Goal: Information Seeking & Learning: Find specific fact

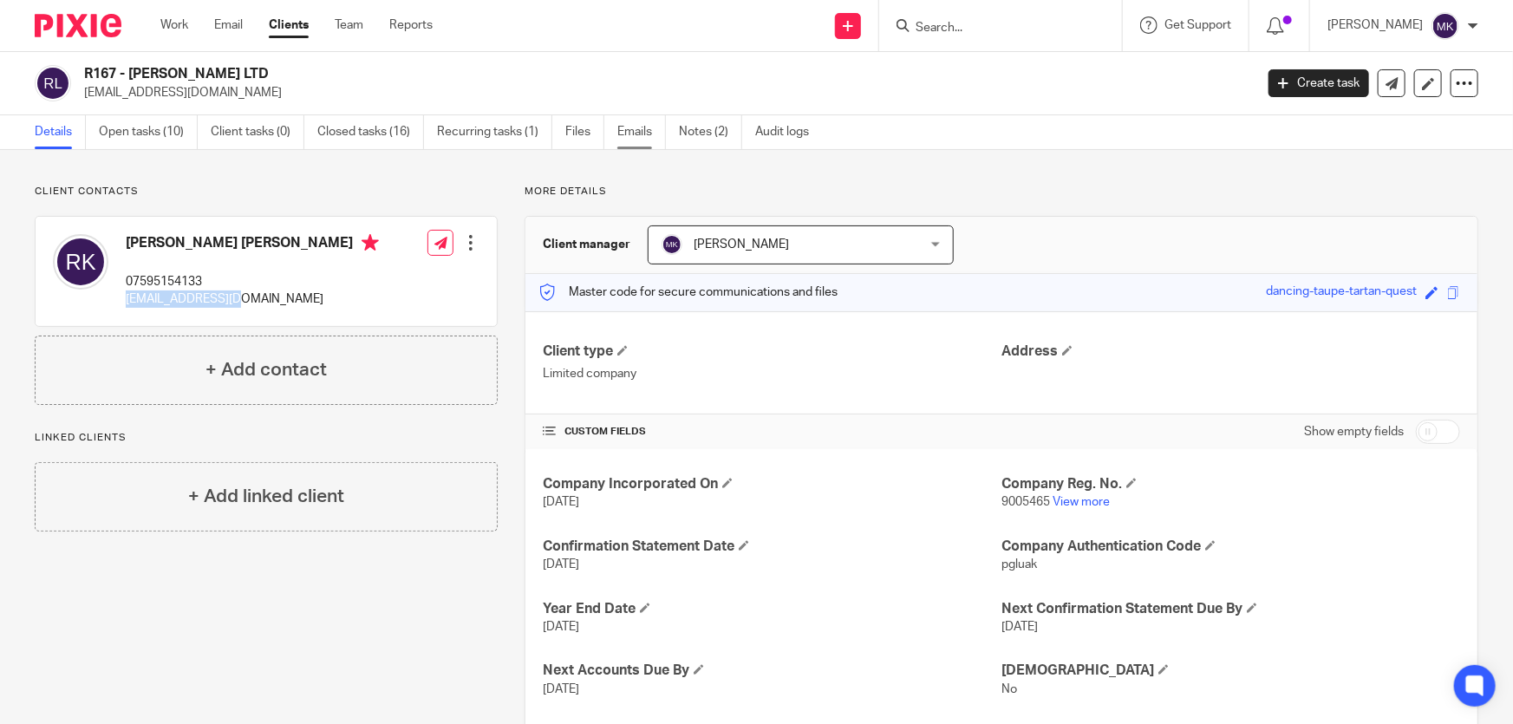
click at [635, 133] on link "Emails" at bounding box center [641, 132] width 49 height 34
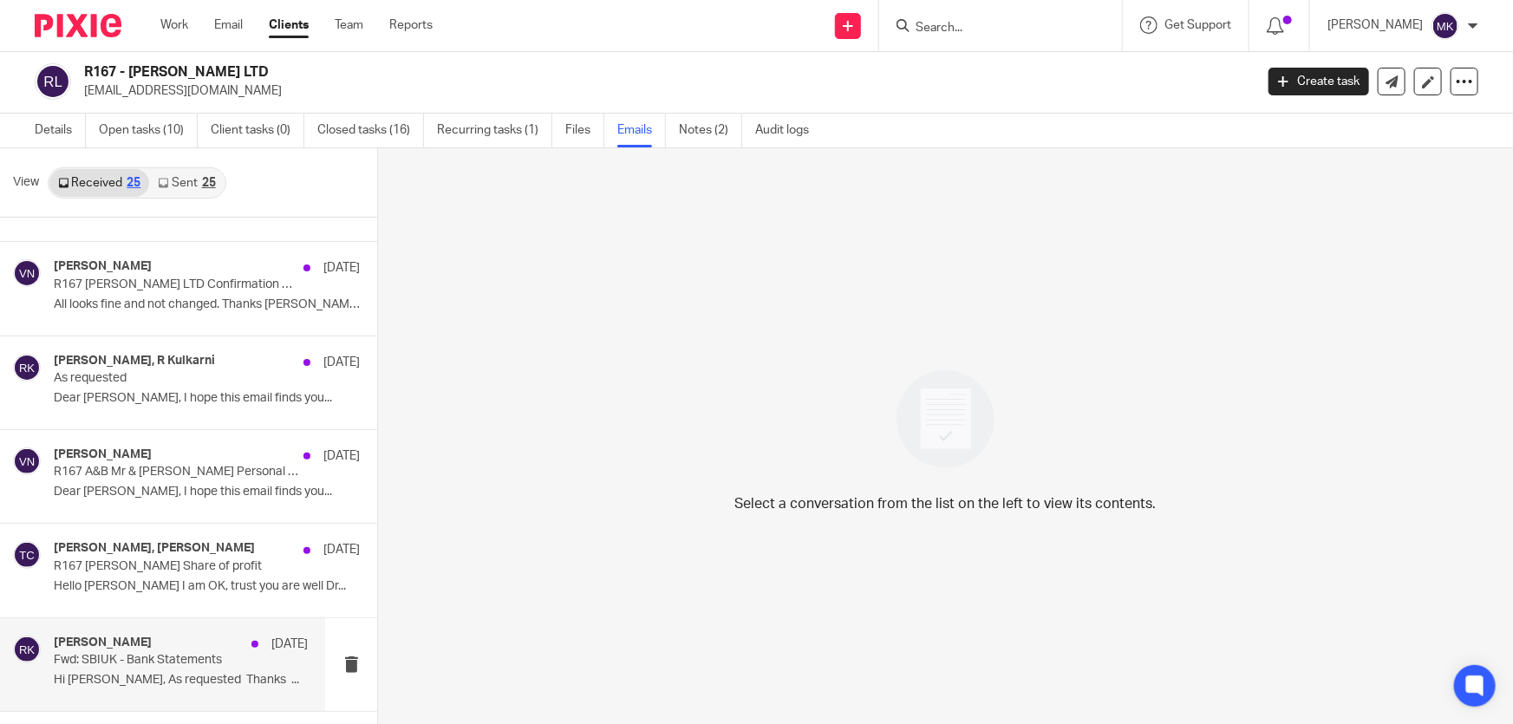
scroll to position [1182, 0]
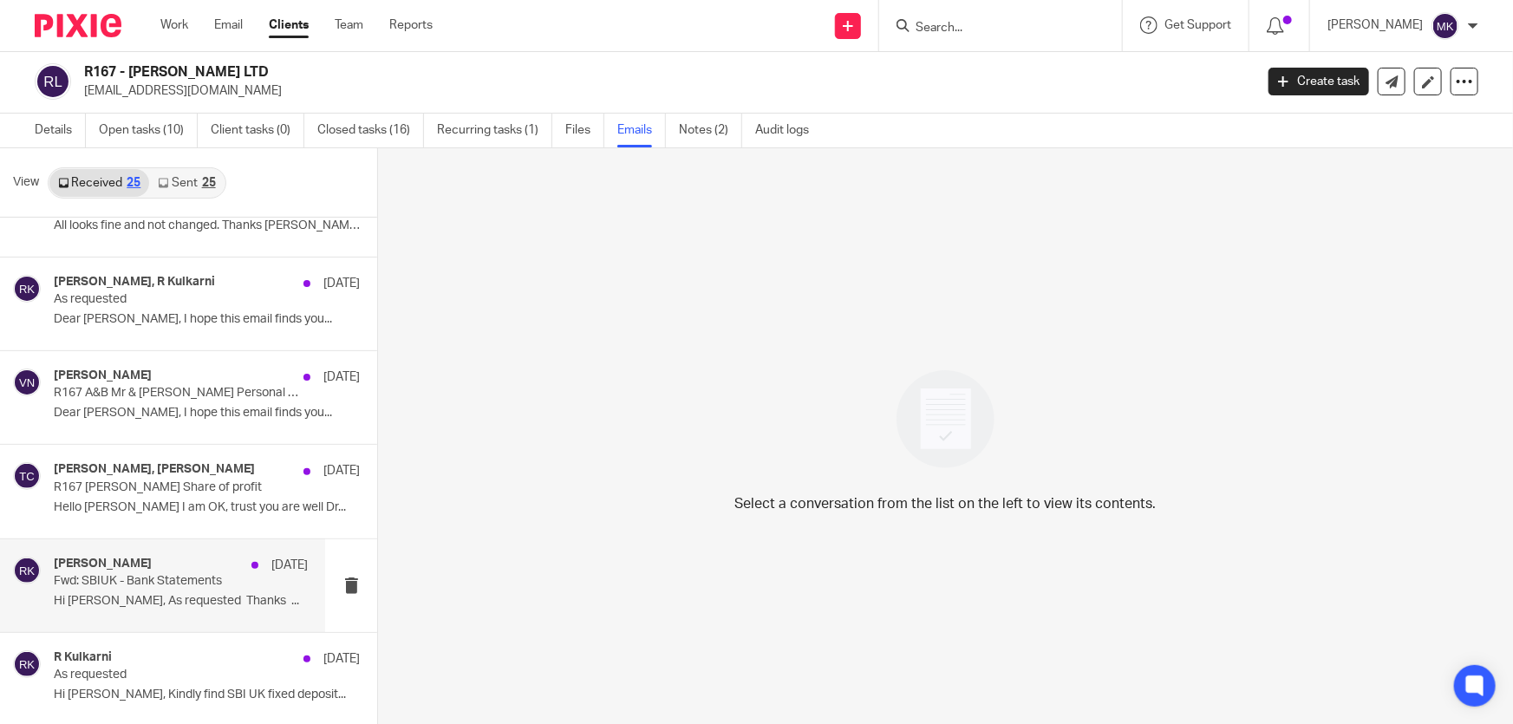
click at [116, 583] on p "Fwd: SBIUK - Bank Statements" at bounding box center [156, 581] width 204 height 15
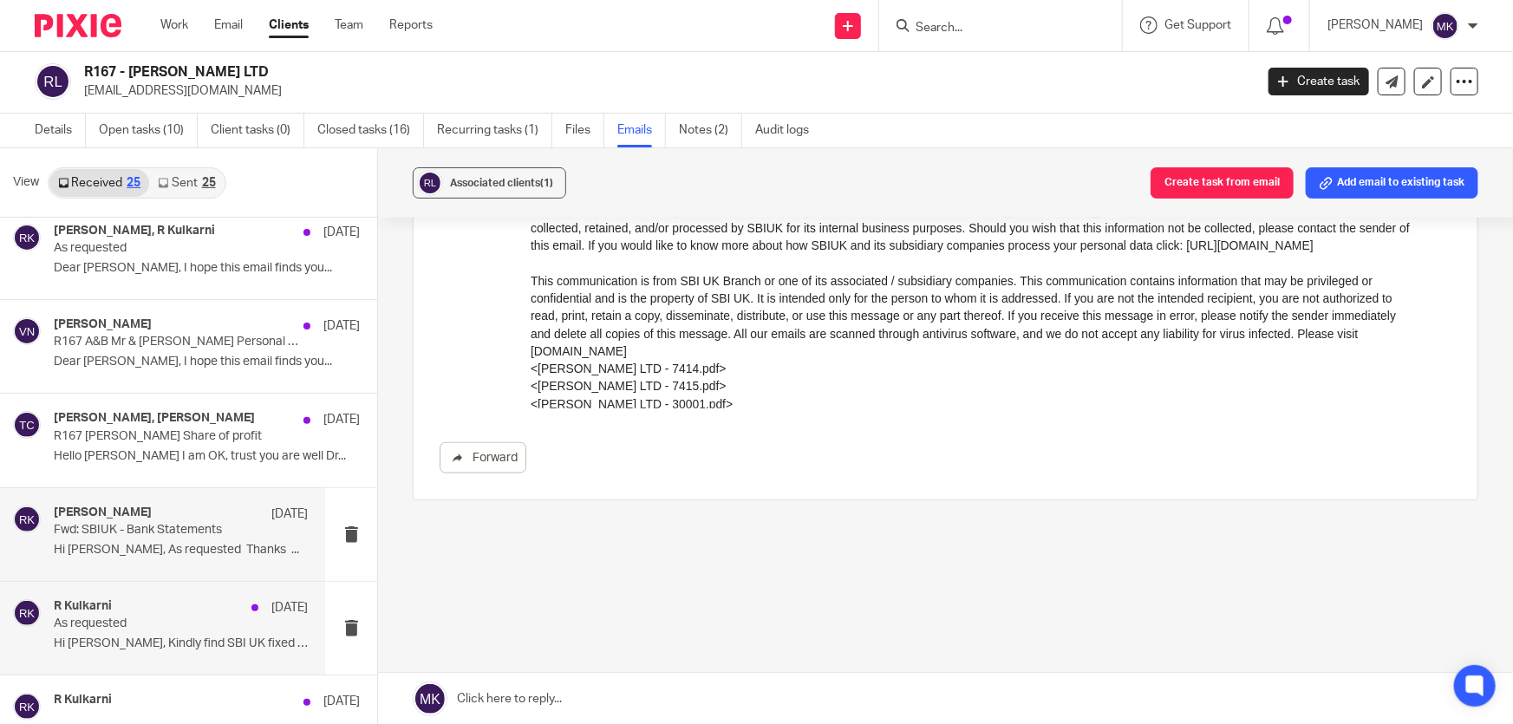
scroll to position [1260, 0]
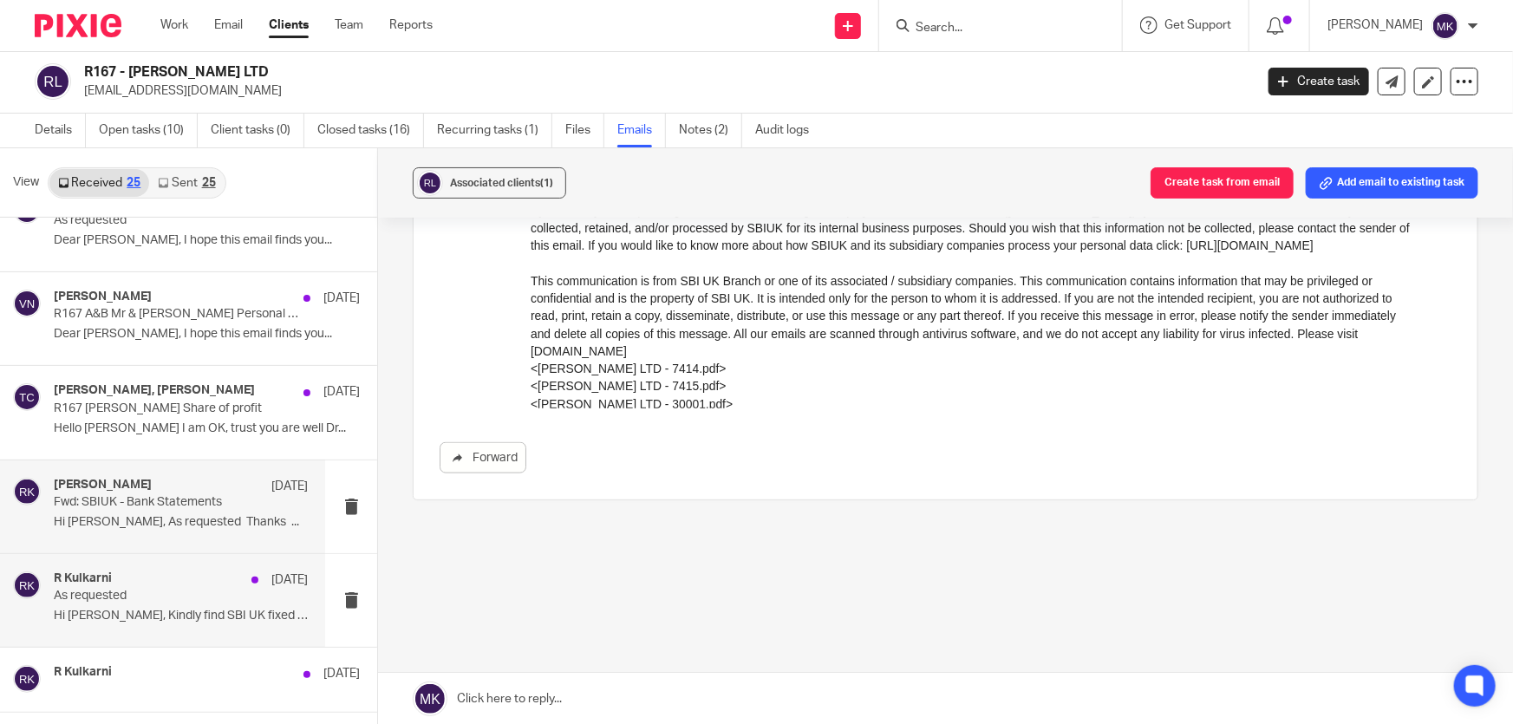
click at [141, 609] on p "Hi [PERSON_NAME], Kindly find SBI UK fixed deposit..." at bounding box center [181, 616] width 254 height 15
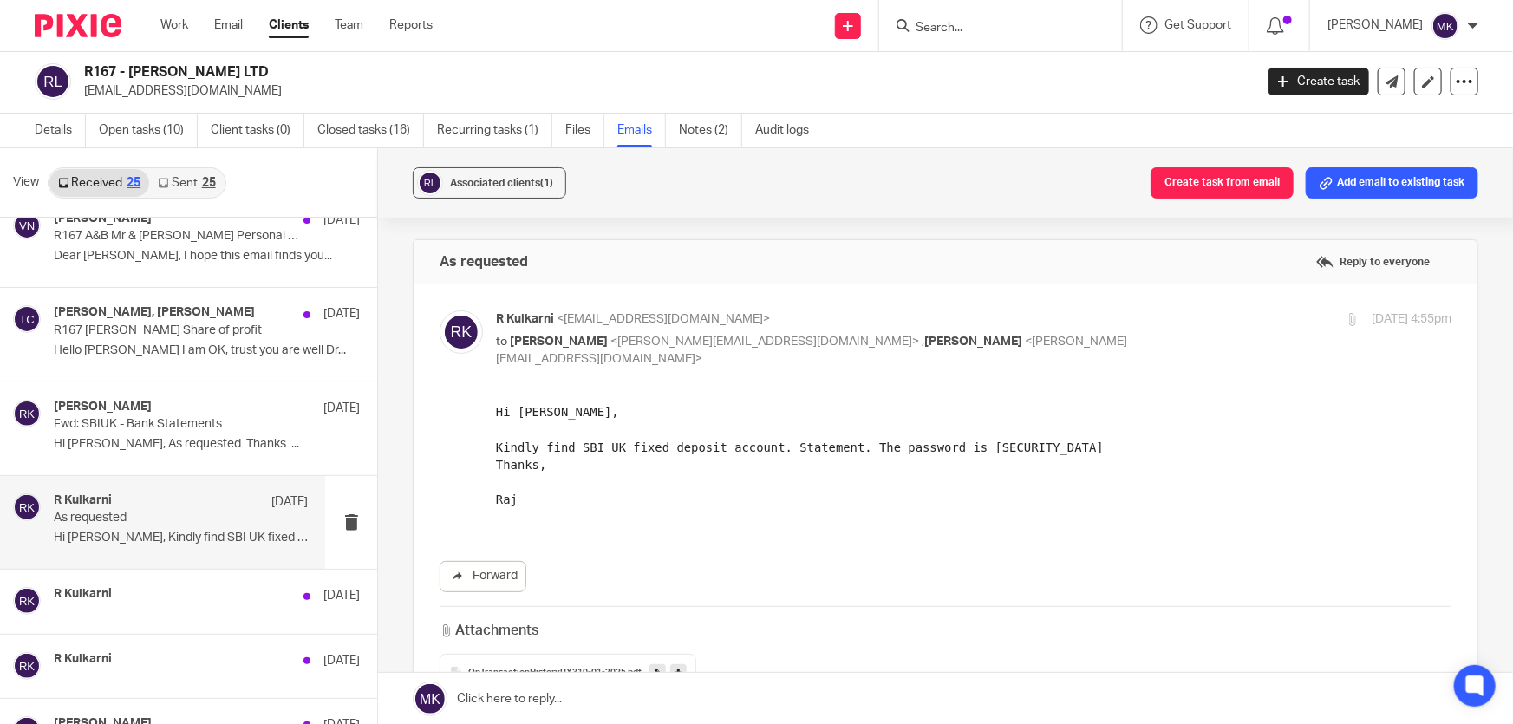
scroll to position [1339, 0]
click at [165, 525] on div "[PERSON_NAME] [DATE] As requested Hi [PERSON_NAME], Kindly find SBI UK fixed de…" at bounding box center [181, 521] width 254 height 58
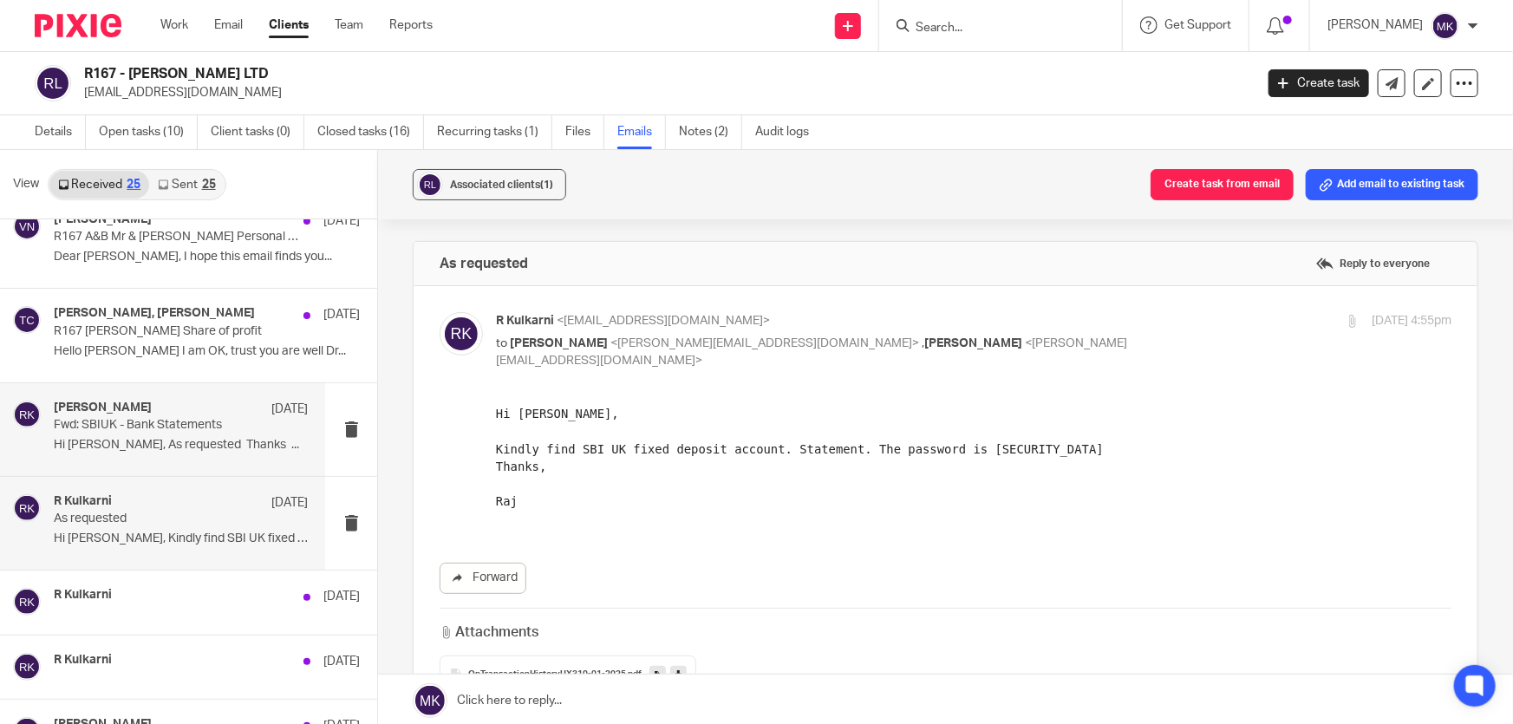
click at [180, 434] on div "[PERSON_NAME] [DATE][PERSON_NAME]: SBIUK - Bank Statements Hi [PERSON_NAME], As…" at bounding box center [181, 429] width 254 height 58
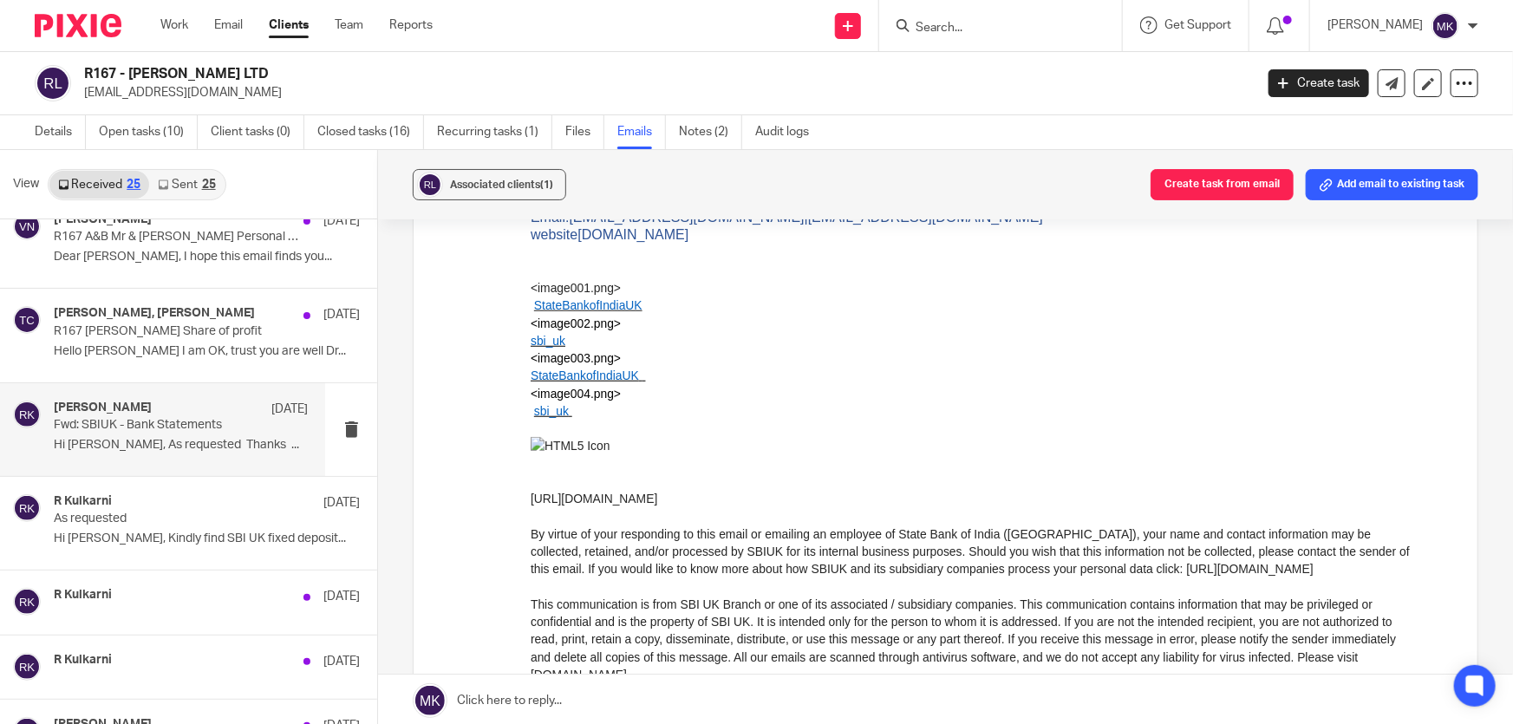
scroll to position [630, 0]
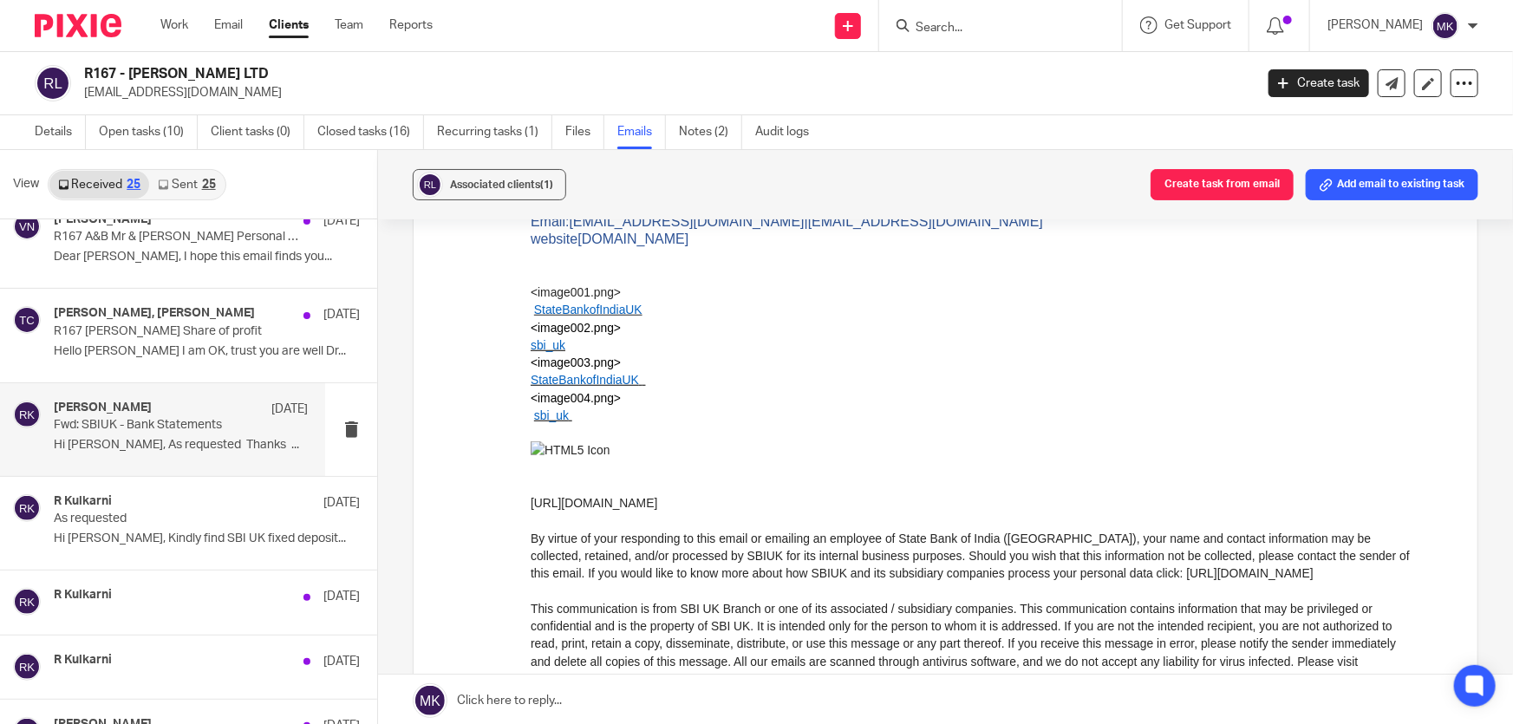
click at [607, 303] on span "StateBankofIndiaUK" at bounding box center [588, 310] width 108 height 14
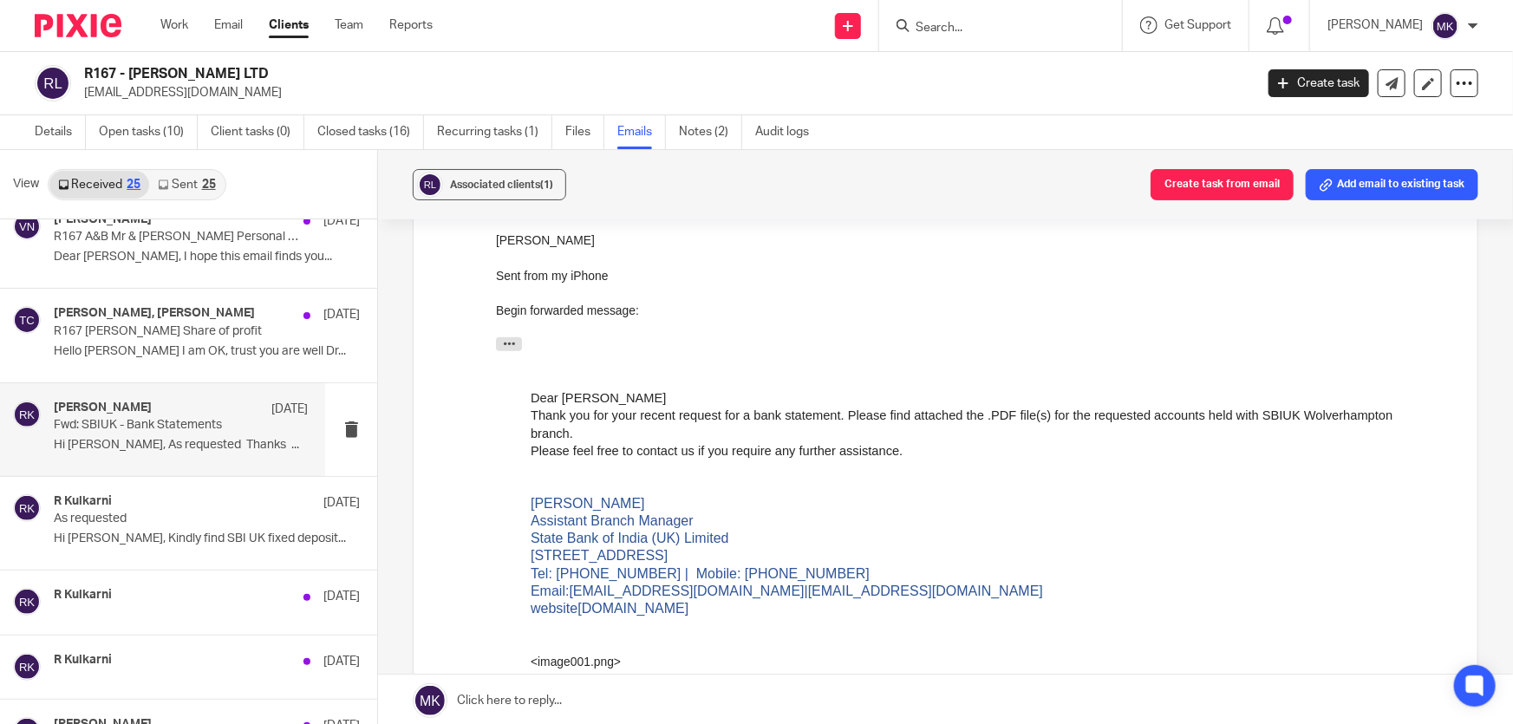
scroll to position [236, 0]
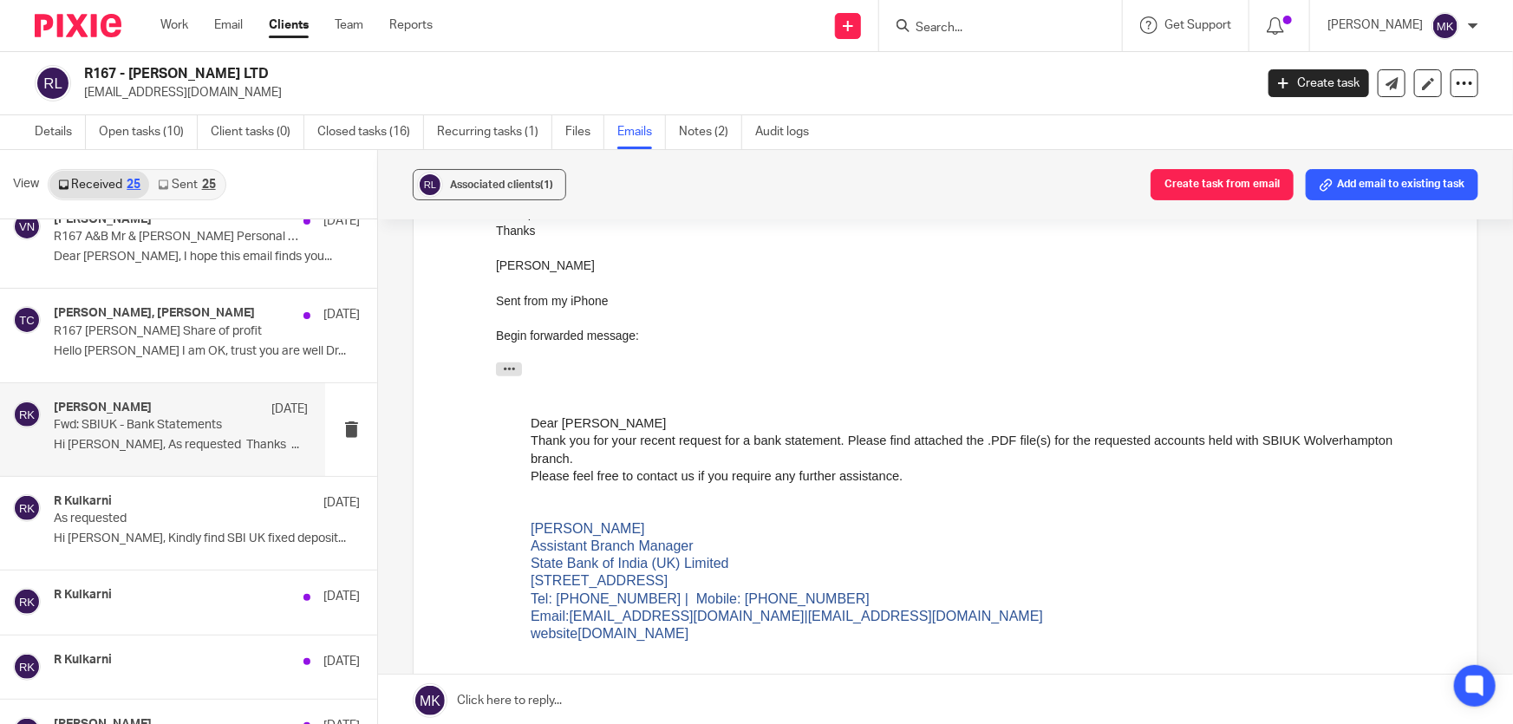
click at [159, 439] on p "Hi [PERSON_NAME], As requested Thanks ..." at bounding box center [181, 445] width 254 height 15
click at [149, 348] on p "Hello [PERSON_NAME] I am OK, trust you are well Dr..." at bounding box center [181, 351] width 254 height 15
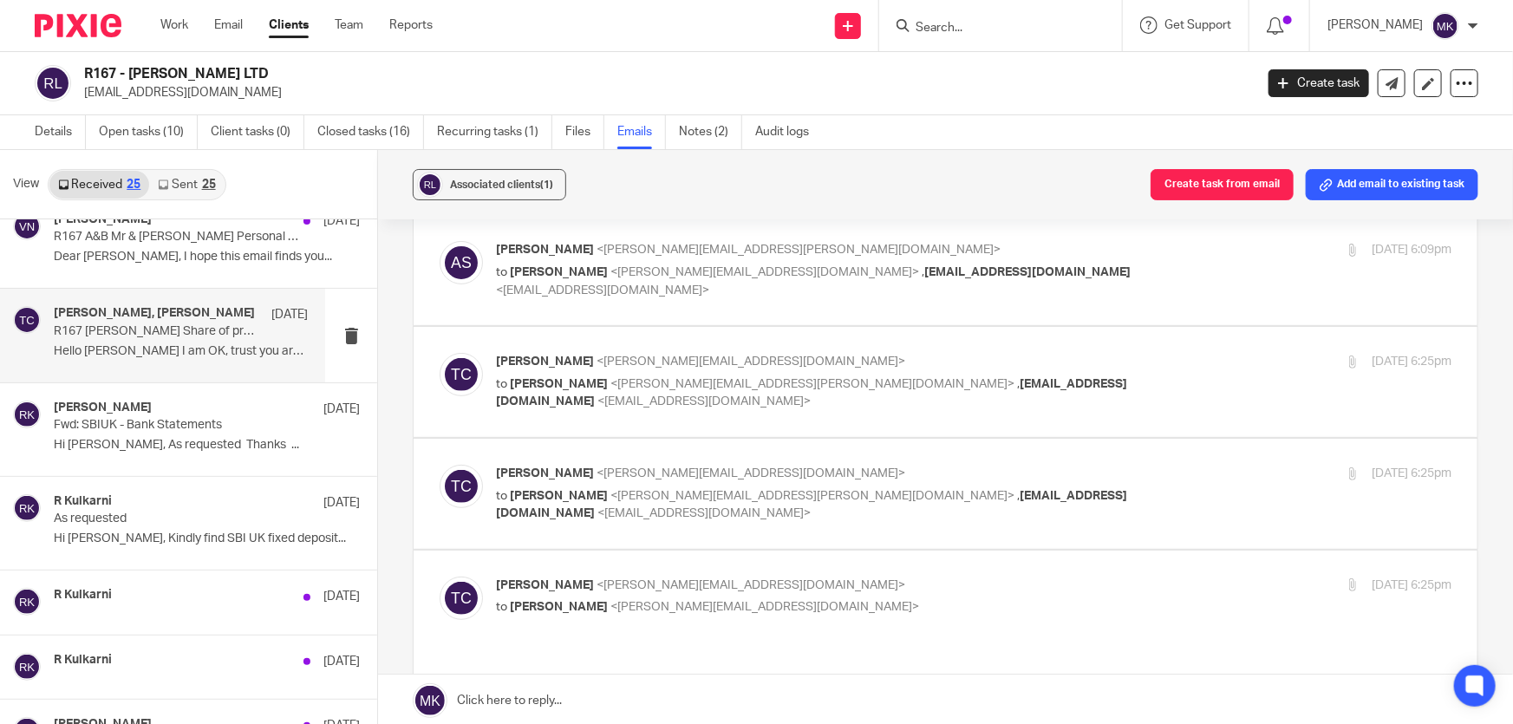
scroll to position [0, 0]
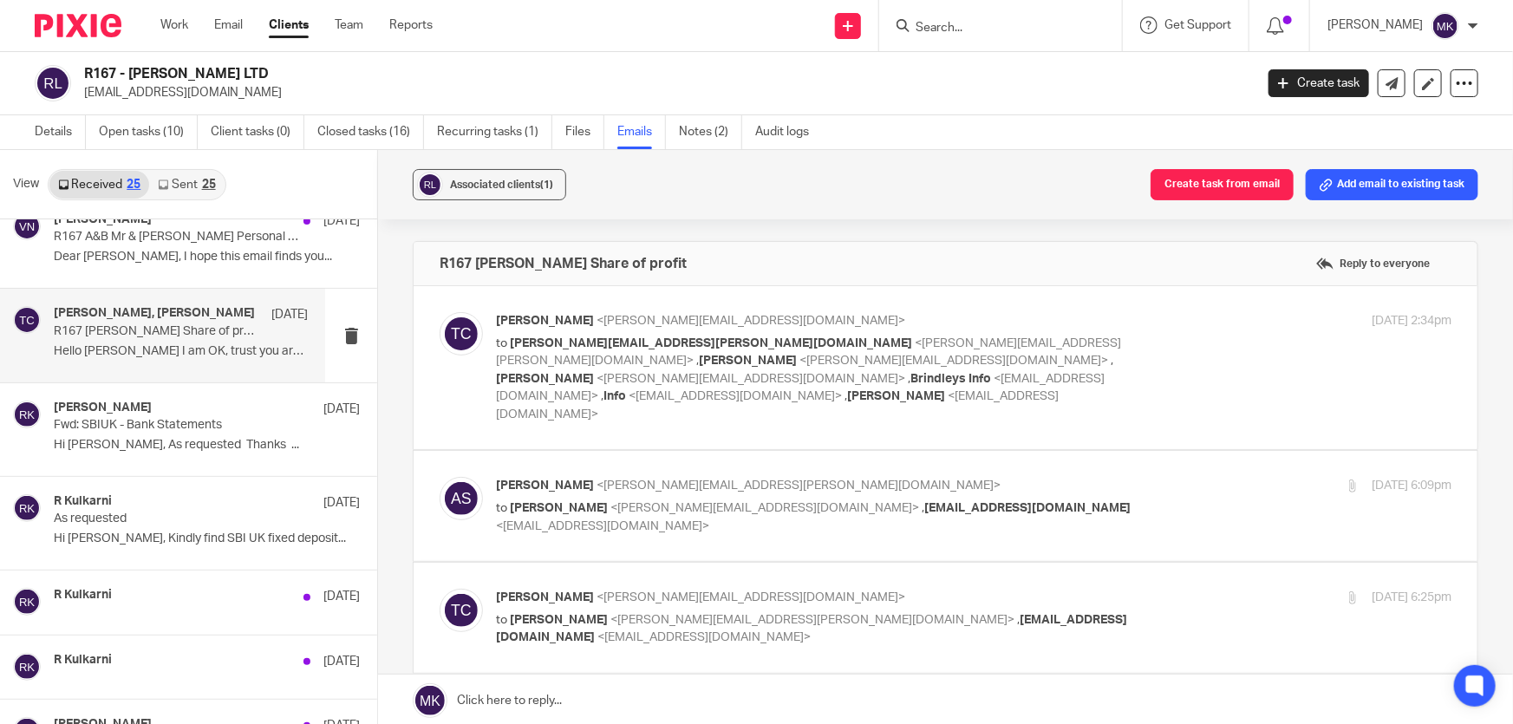
click at [674, 353] on p "to [PERSON_NAME][EMAIL_ADDRESS][PERSON_NAME][DOMAIN_NAME] <[PERSON_NAME][EMAIL_…" at bounding box center [814, 379] width 637 height 89
checkbox input "true"
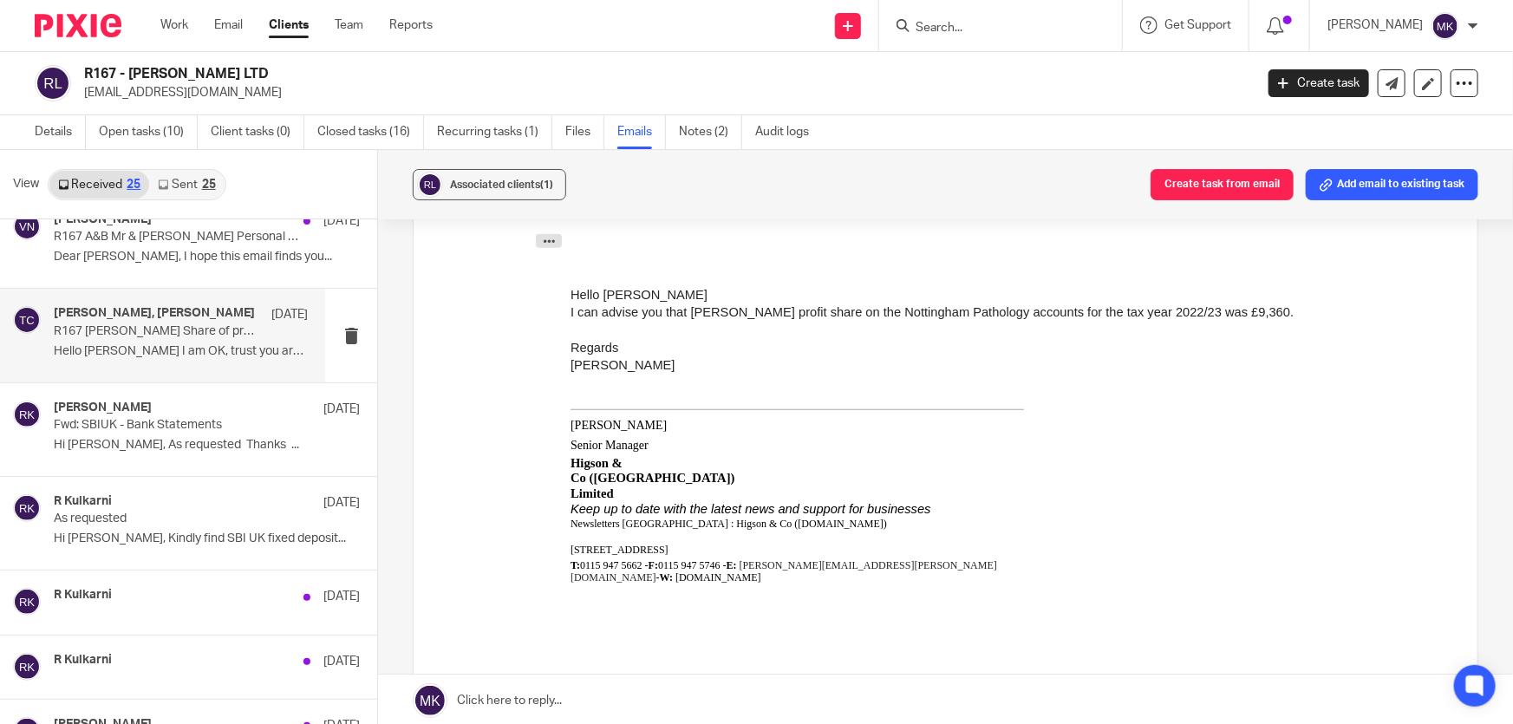
scroll to position [630, 0]
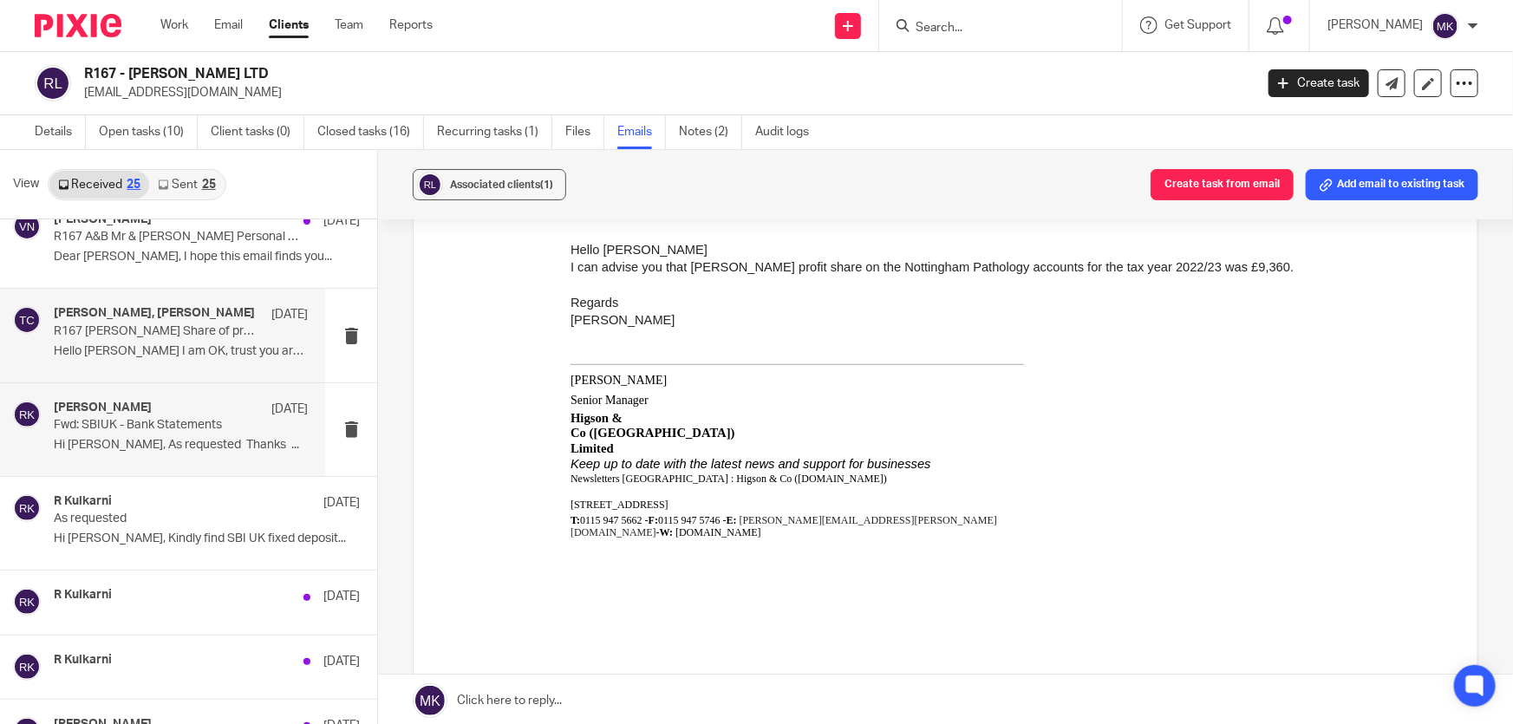
click at [159, 429] on p "Fwd: SBIUK - Bank Statements" at bounding box center [156, 425] width 204 height 15
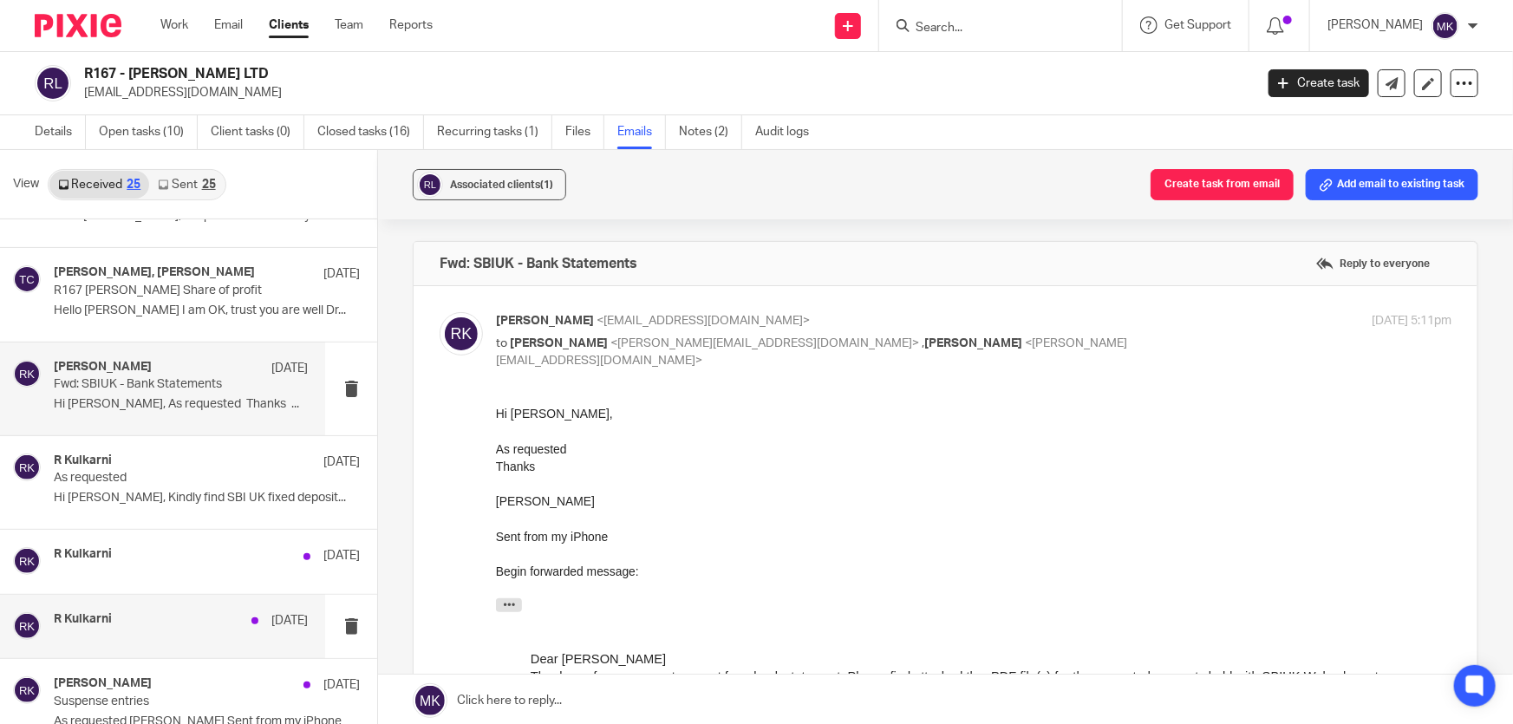
scroll to position [1418, 0]
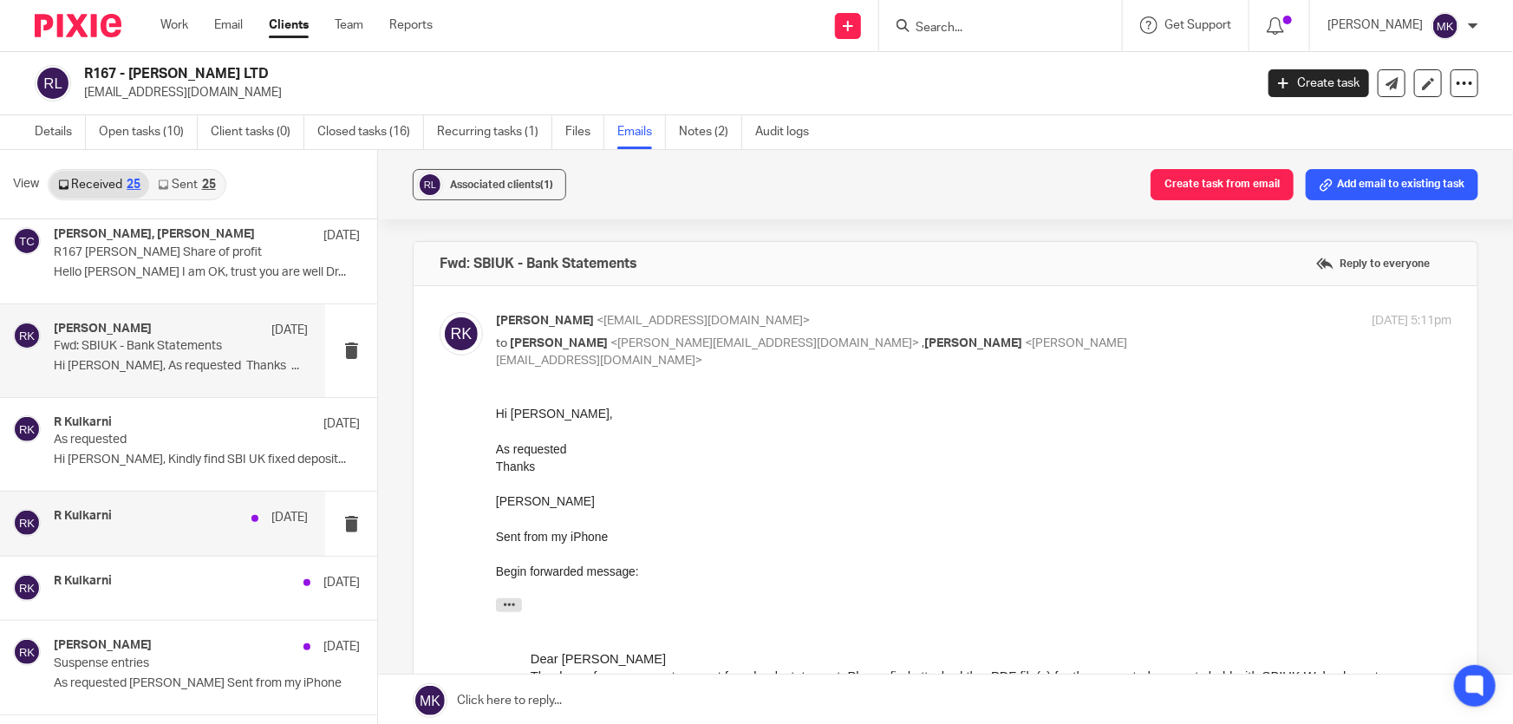
click at [146, 525] on div "R Kulkarni [DATE]" at bounding box center [181, 523] width 254 height 29
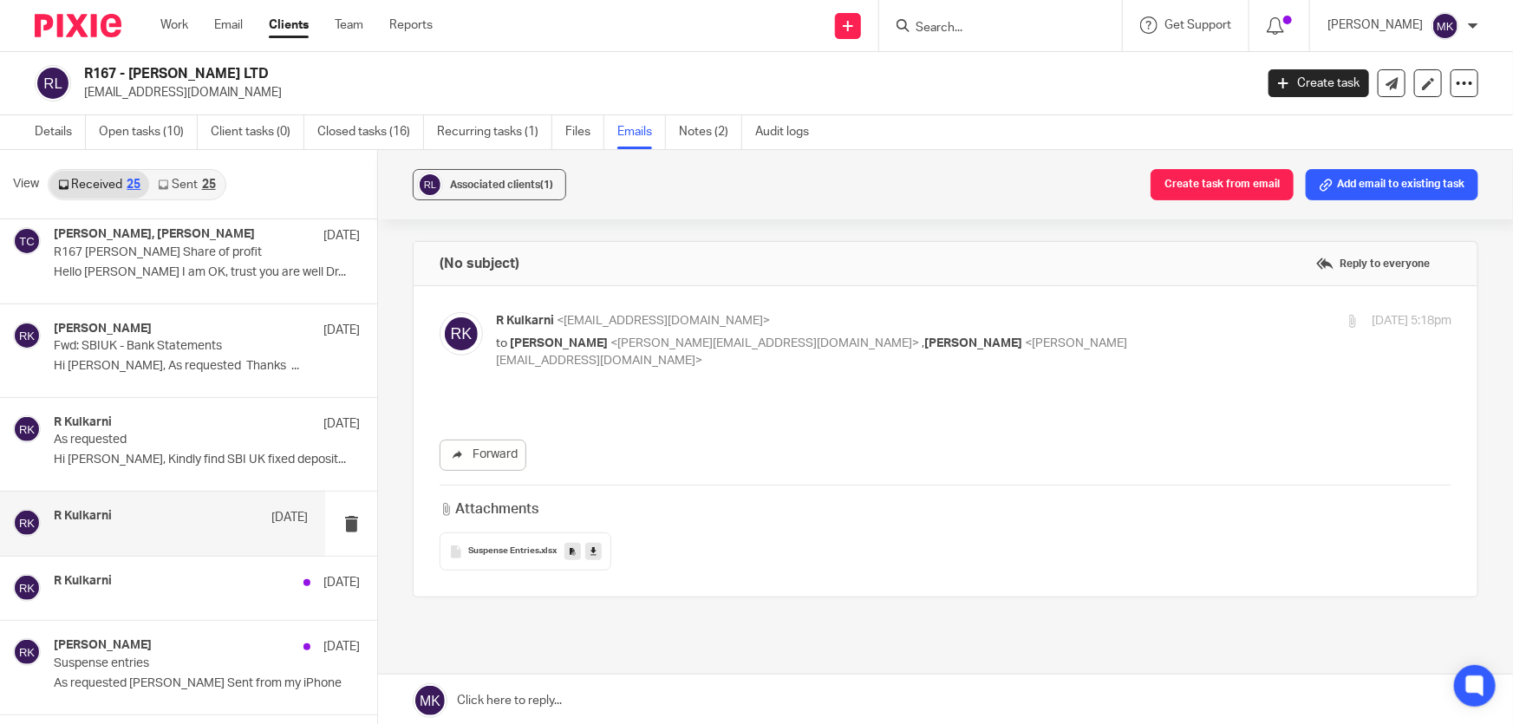
scroll to position [0, 0]
click at [151, 591] on div "R Kulkarni [DATE]" at bounding box center [181, 588] width 254 height 29
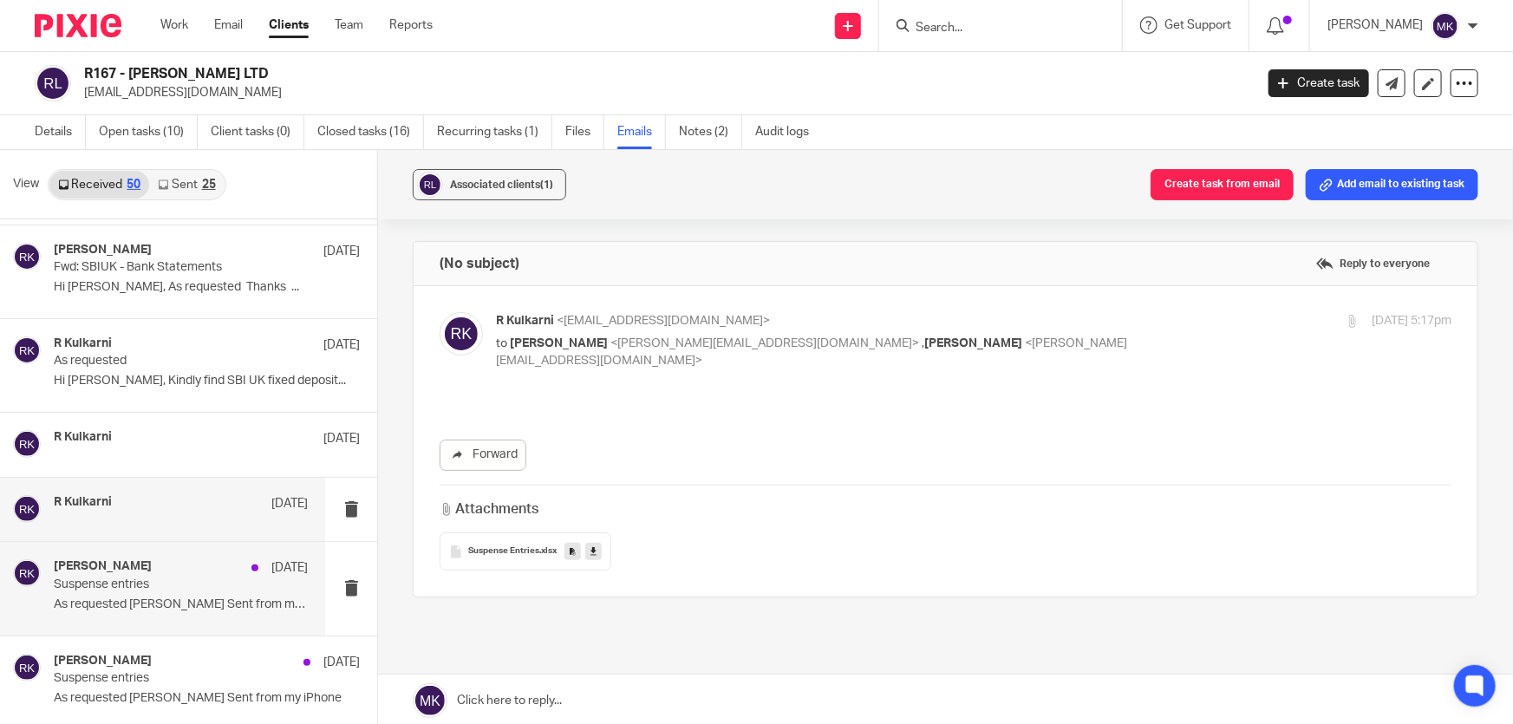
scroll to position [1576, 0]
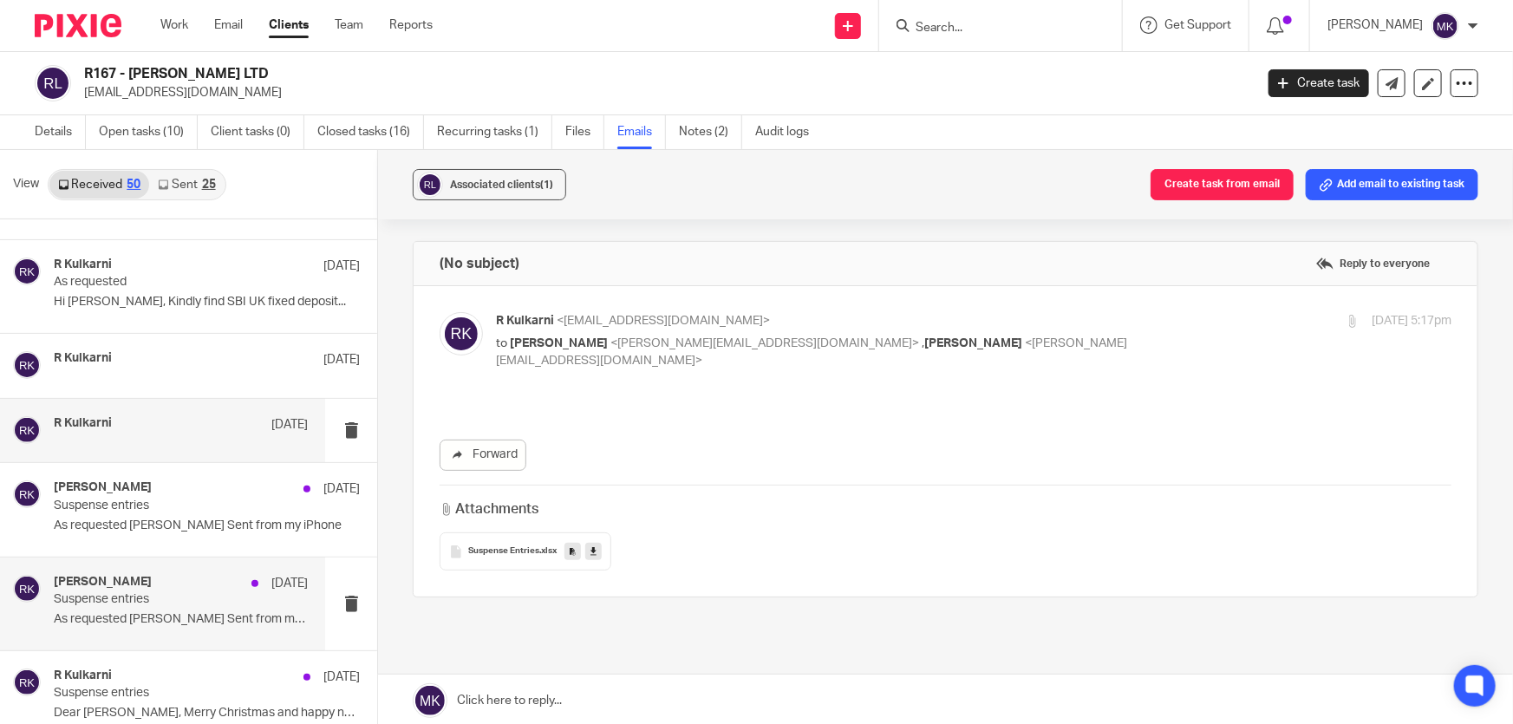
click at [163, 618] on p "As requested [PERSON_NAME] Sent from my iPhone" at bounding box center [181, 619] width 254 height 15
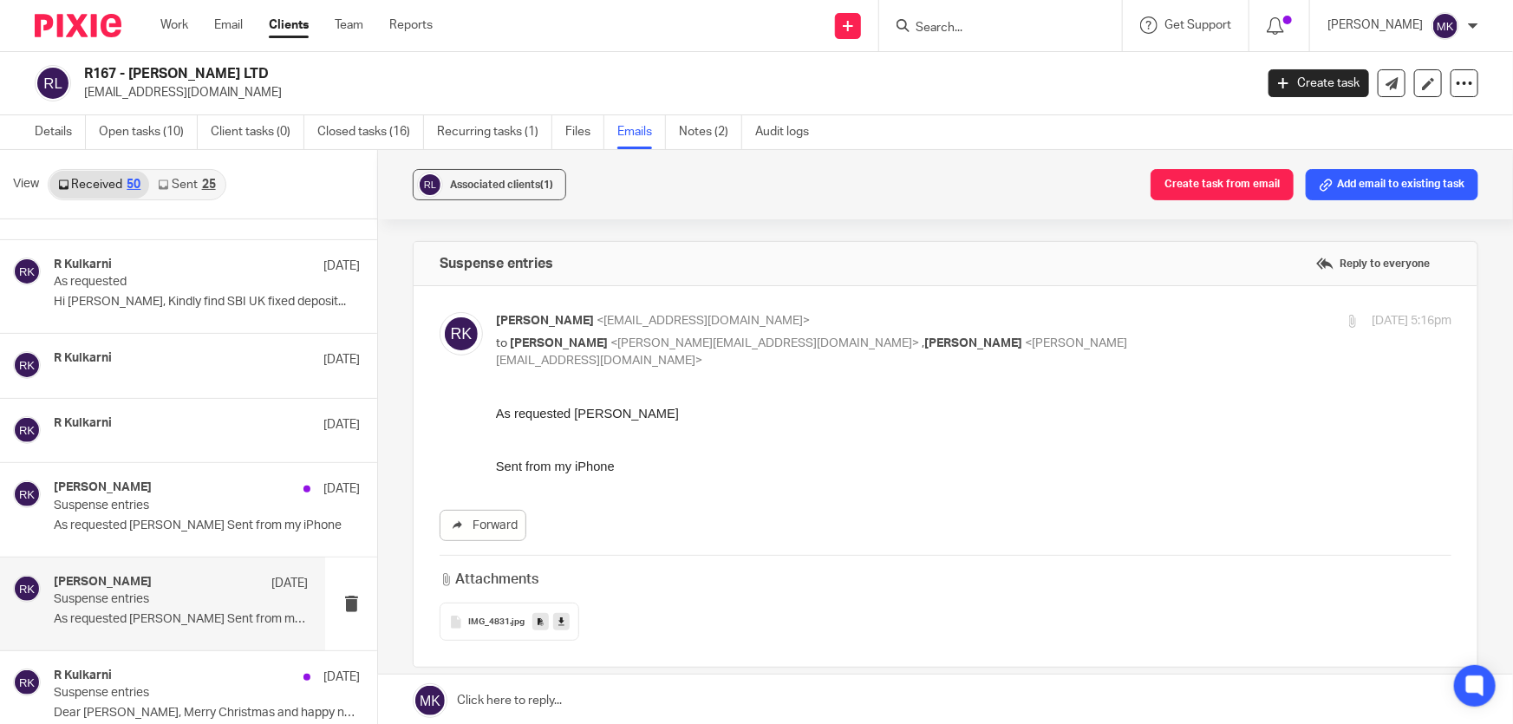
scroll to position [0, 0]
click at [489, 617] on span "IMG_4831" at bounding box center [489, 622] width 42 height 10
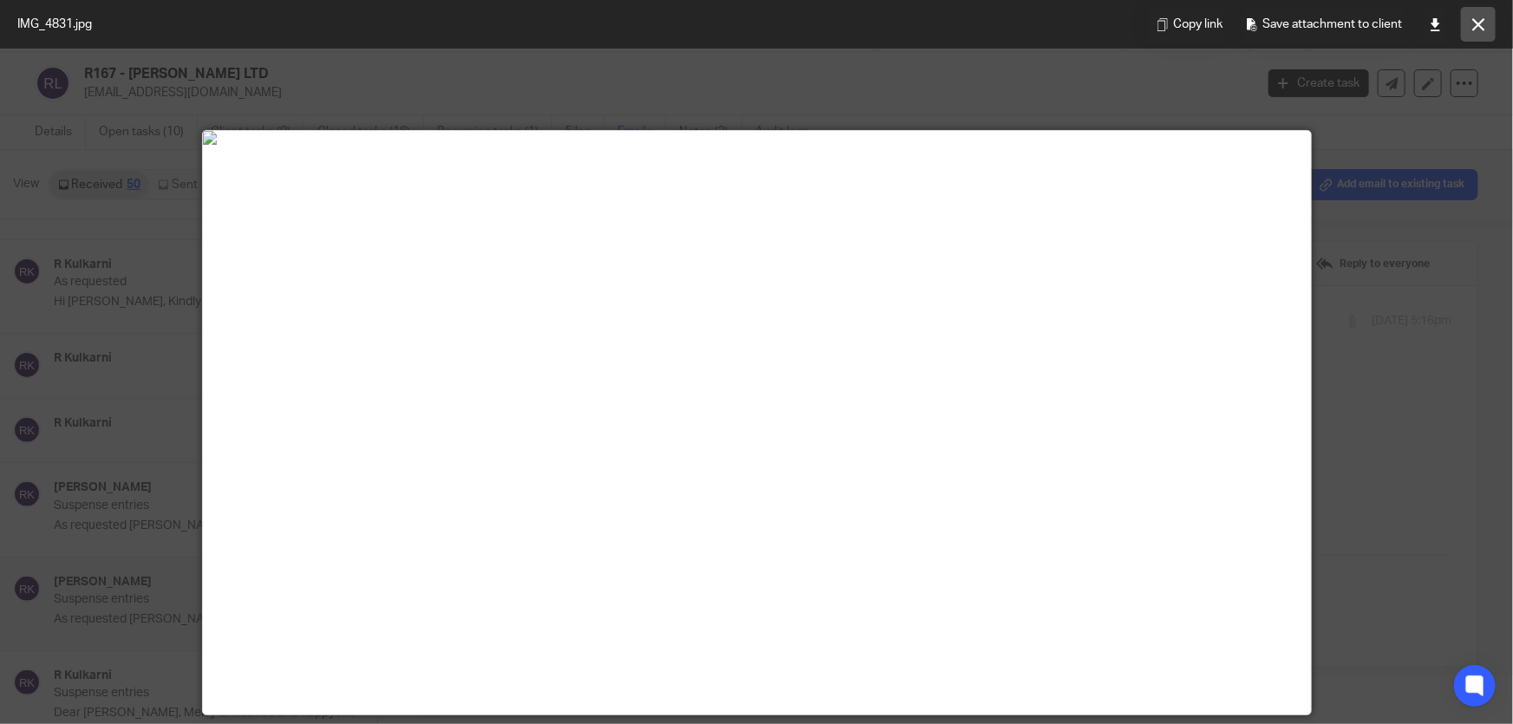
click at [1483, 28] on icon at bounding box center [1478, 24] width 13 height 13
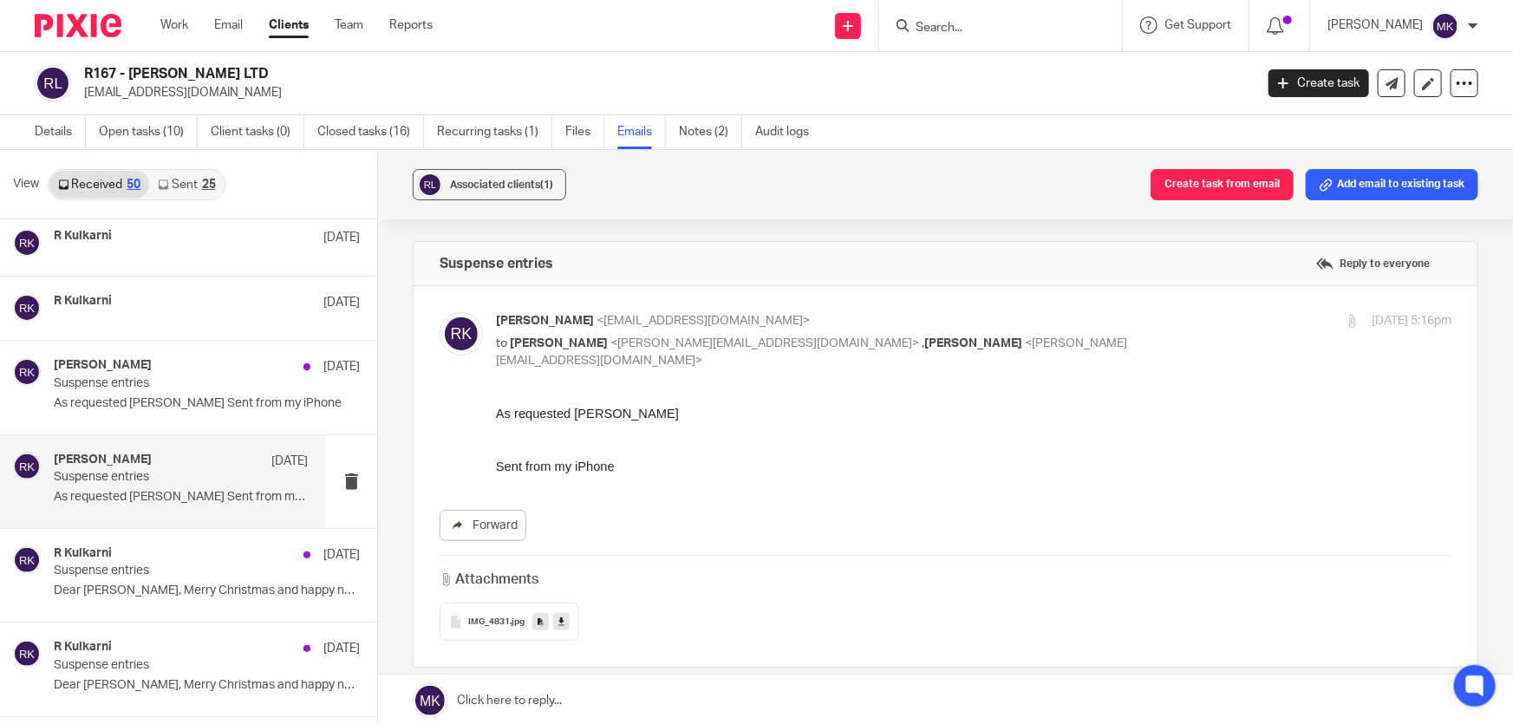
scroll to position [1734, 0]
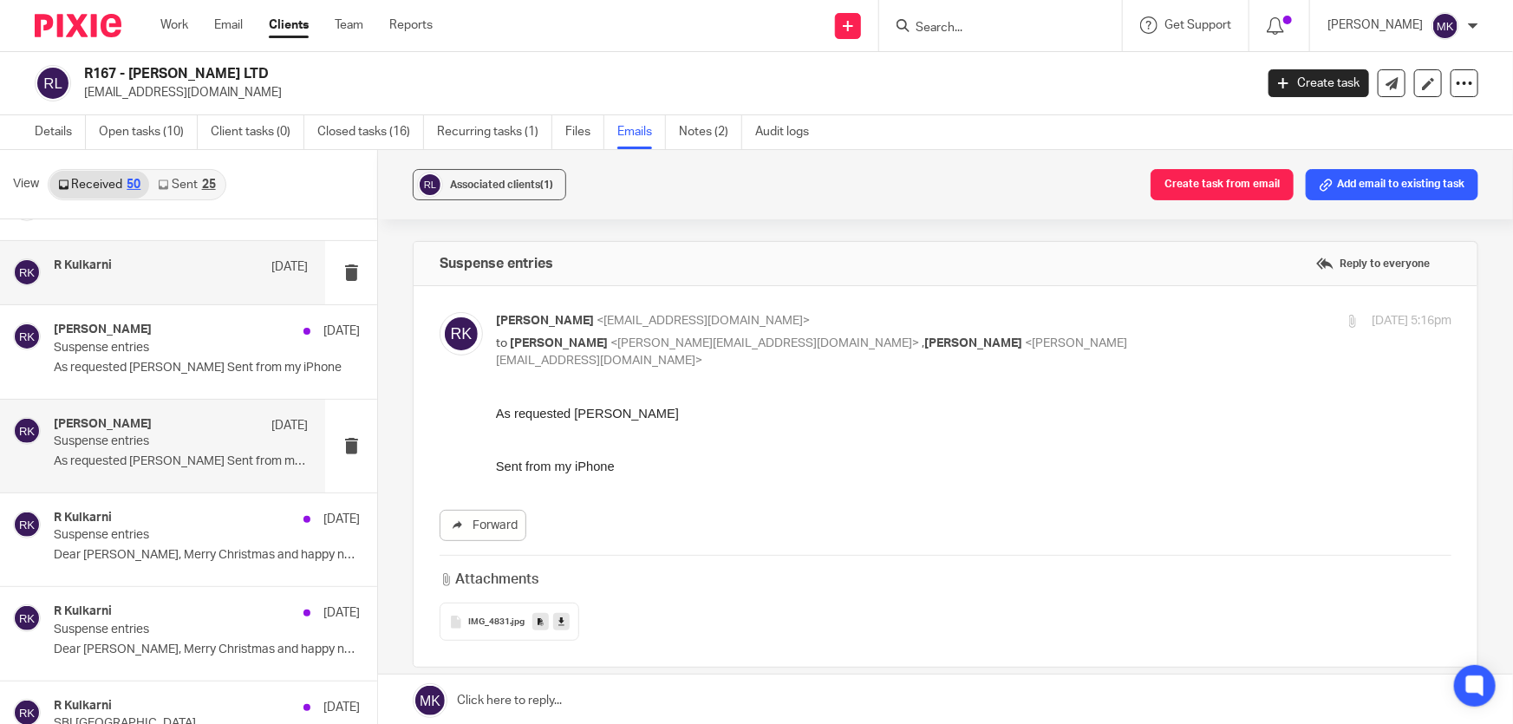
click at [188, 270] on div "R Kulkarni [DATE]" at bounding box center [181, 266] width 254 height 17
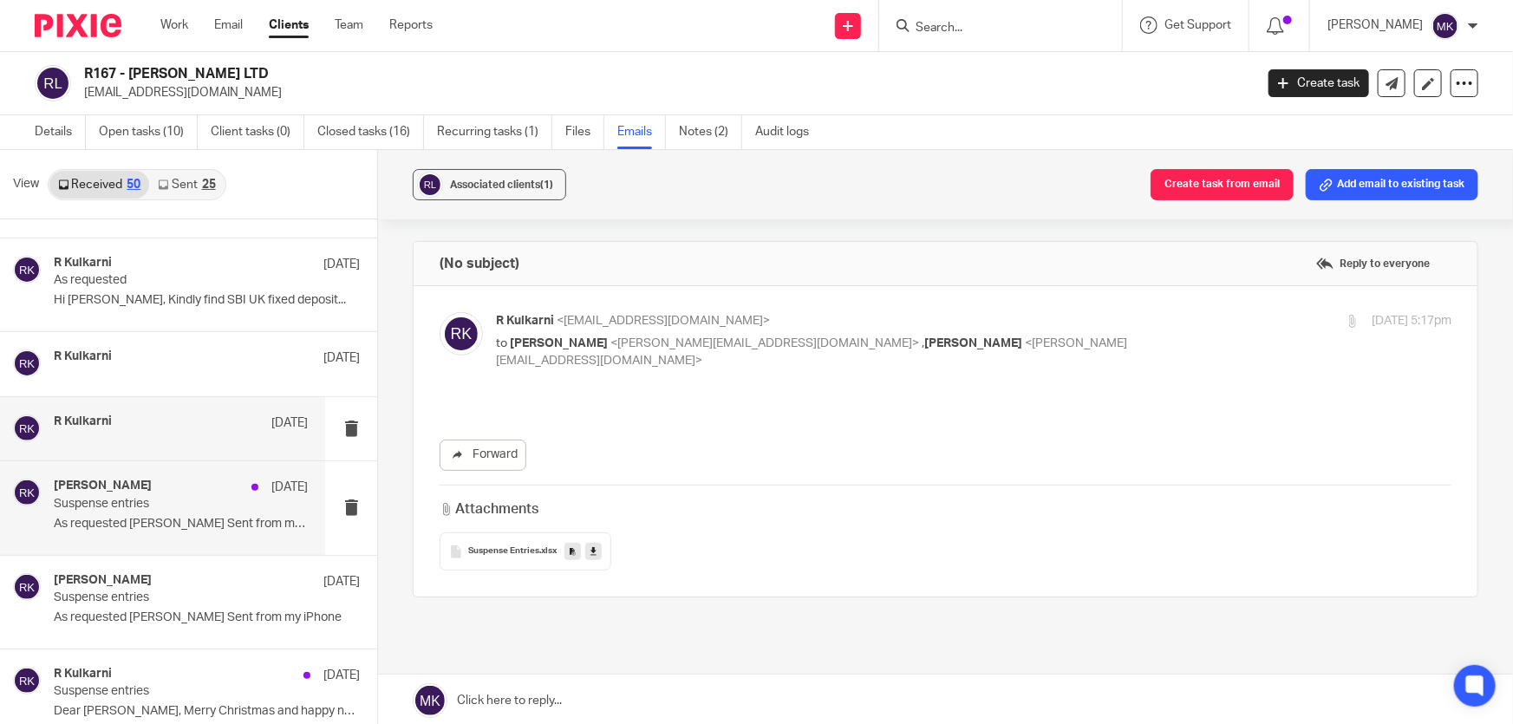
scroll to position [1576, 0]
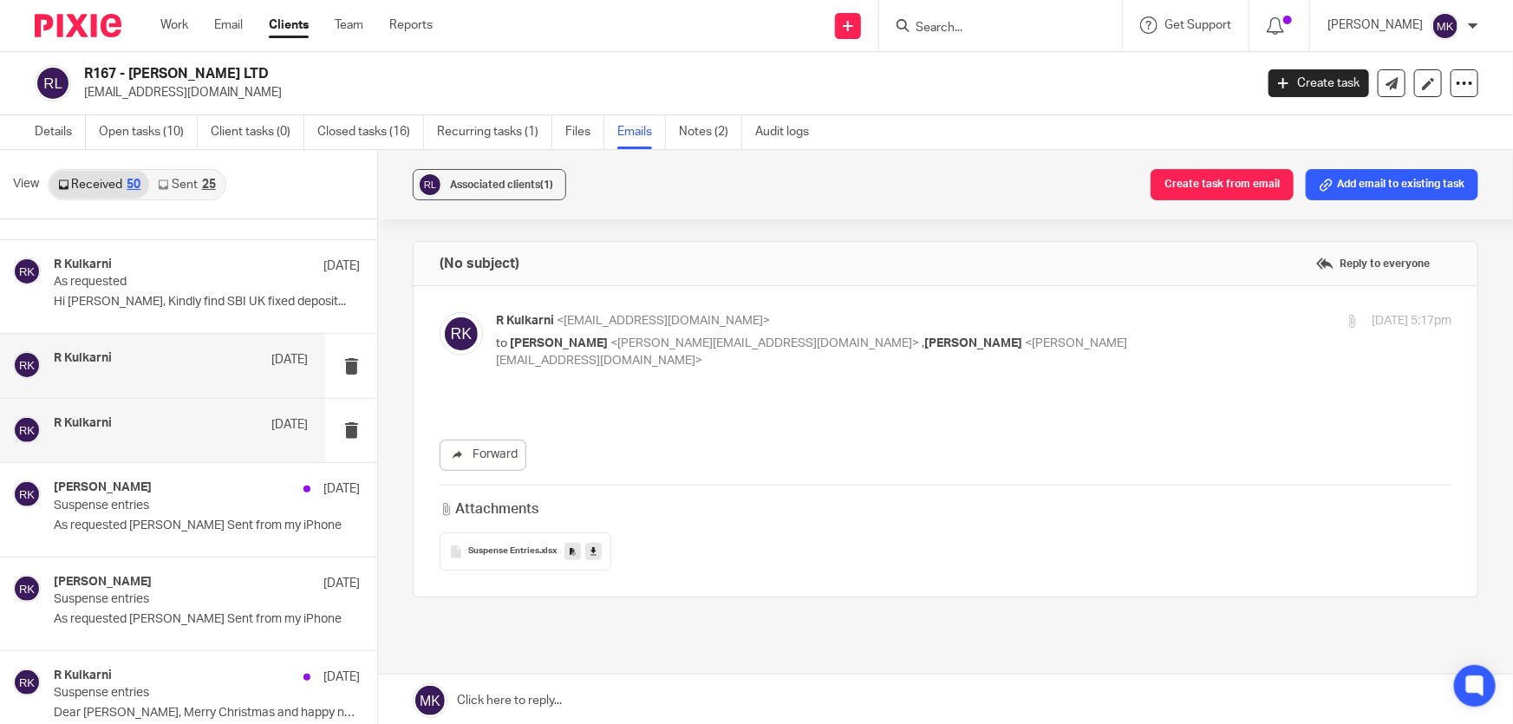
click at [176, 376] on div "R Kulkarni [DATE]" at bounding box center [181, 365] width 254 height 29
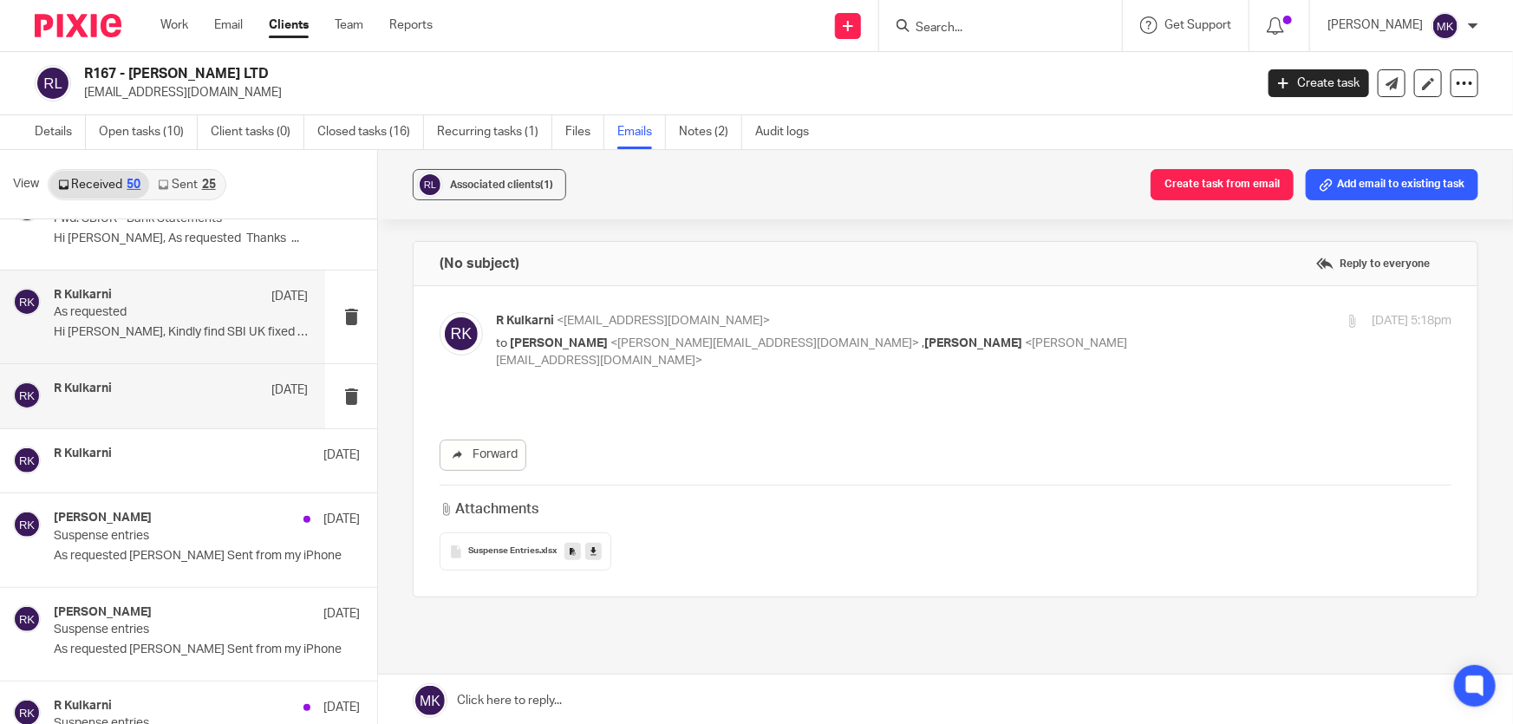
scroll to position [1497, 0]
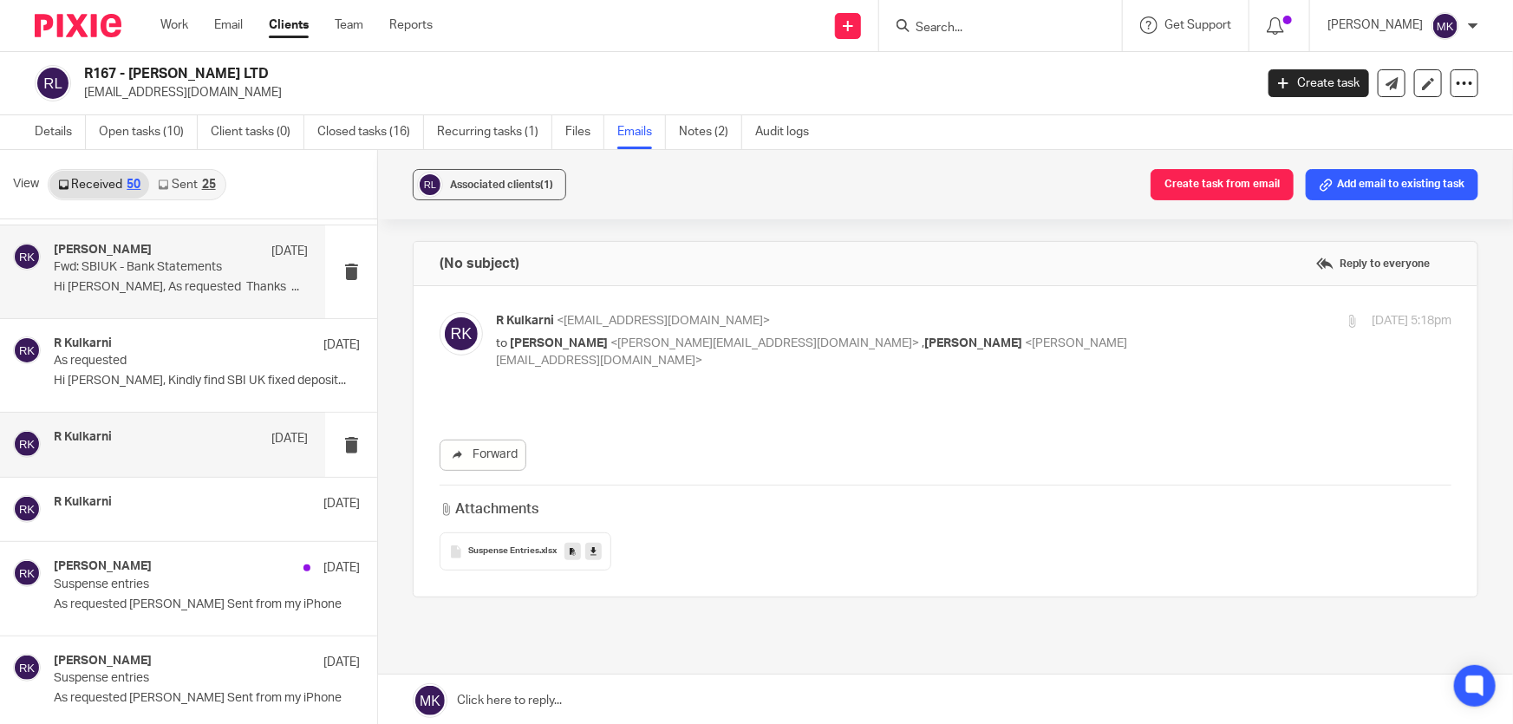
click at [153, 276] on div "[PERSON_NAME] [DATE][PERSON_NAME]: SBIUK - Bank Statements Hi [PERSON_NAME], As…" at bounding box center [181, 272] width 254 height 58
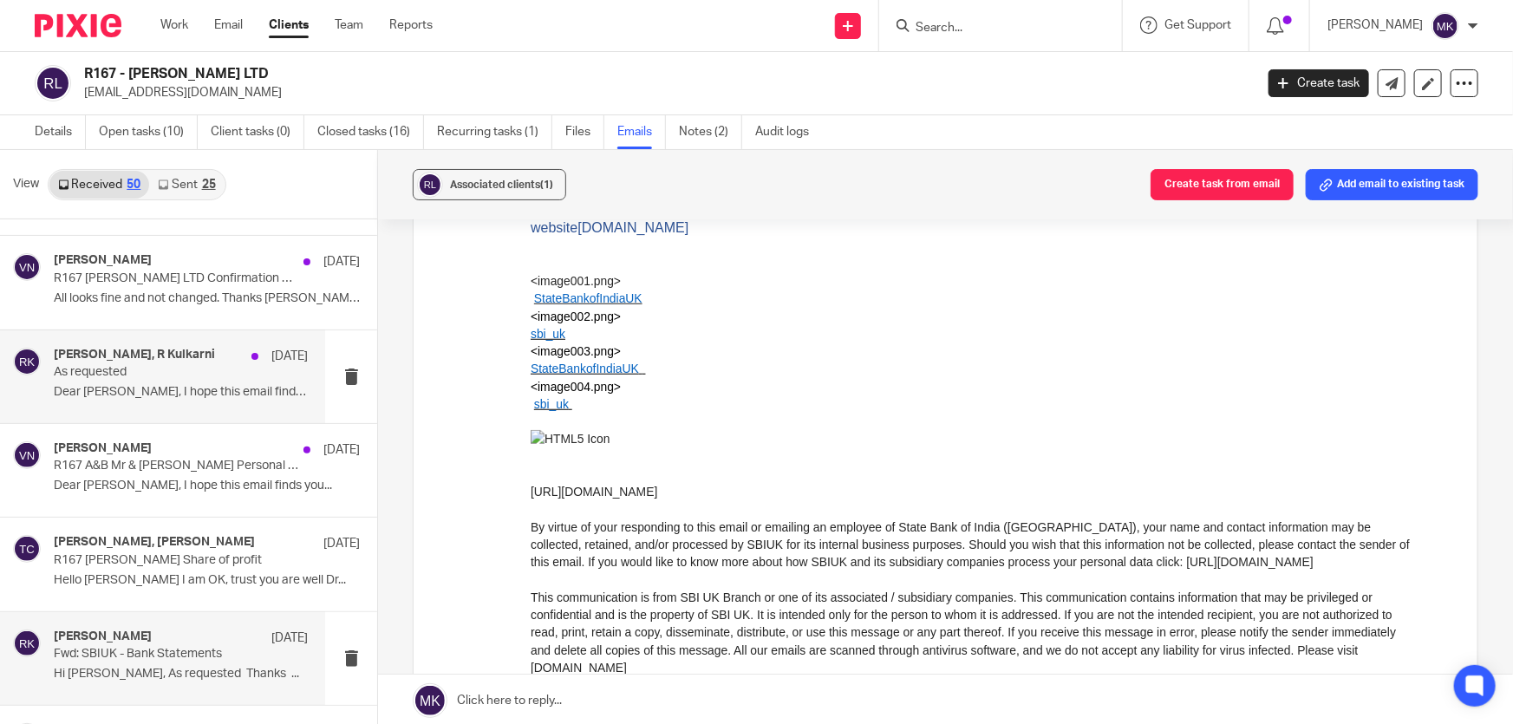
scroll to position [1103, 0]
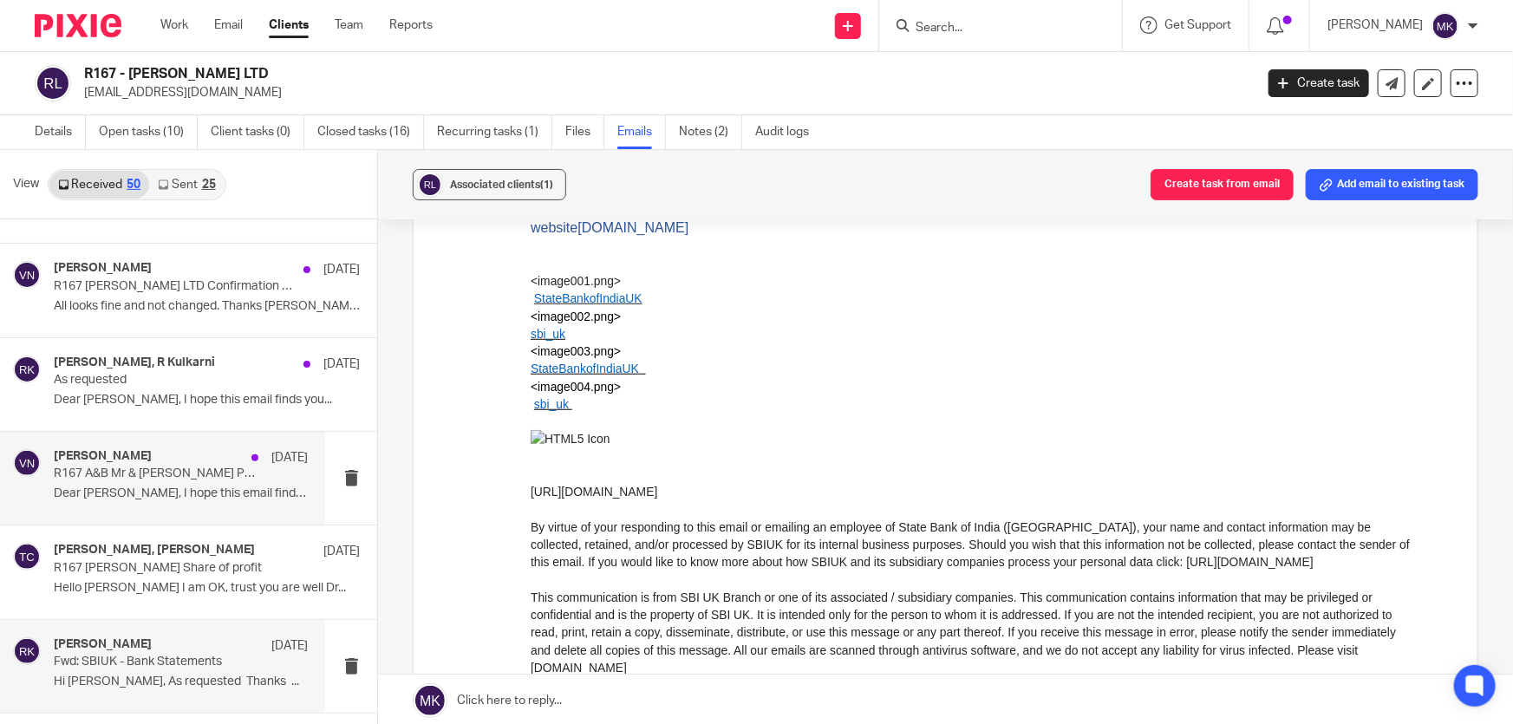
click at [149, 482] on div "[PERSON_NAME] [DATE] R167 A&B Mr & [PERSON_NAME] Personal tax return 2023-24 De…" at bounding box center [181, 478] width 254 height 58
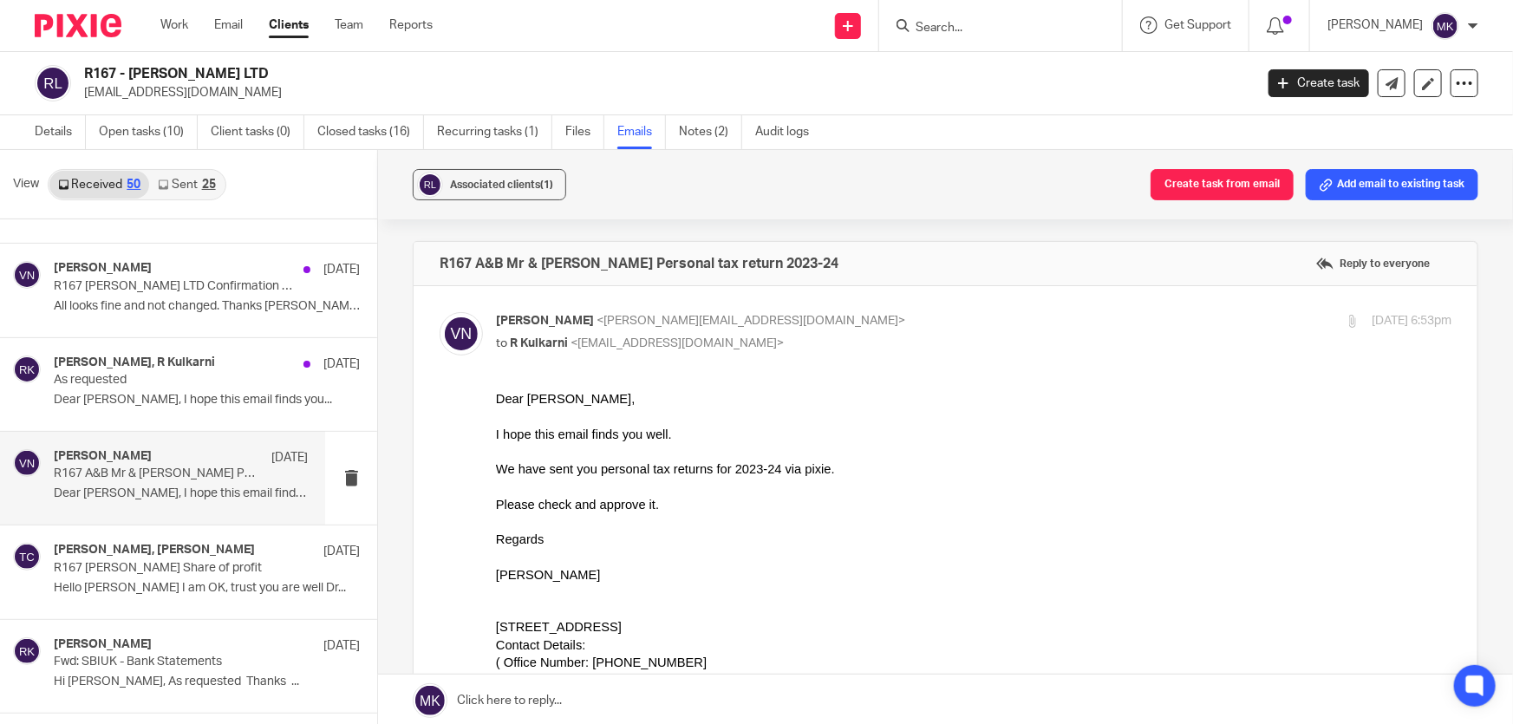
scroll to position [0, 0]
click at [155, 290] on p "R167 [PERSON_NAME] LTD Confirmation Statement" at bounding box center [156, 286] width 204 height 15
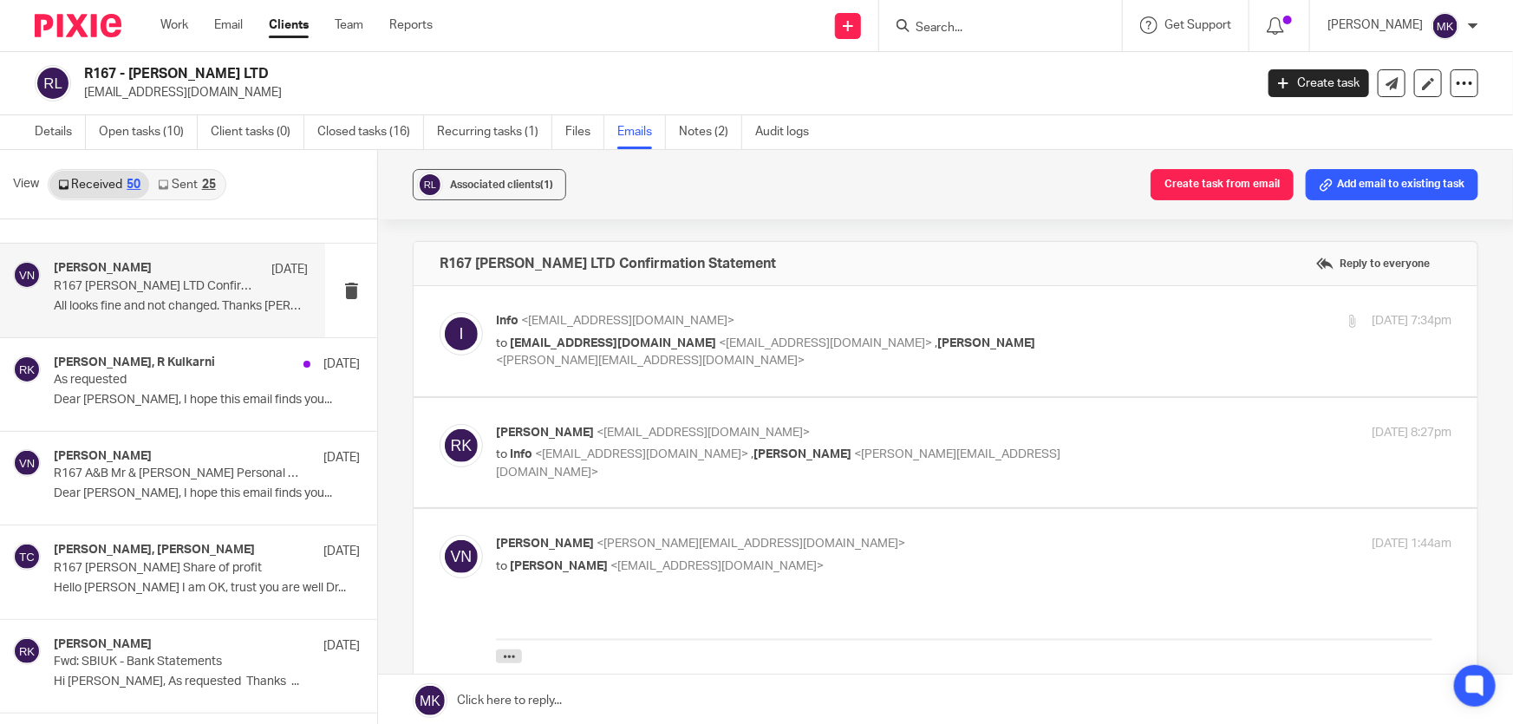
click at [134, 295] on div "[PERSON_NAME] [DATE] R167 [PERSON_NAME] LTD Confirmation Statement All looks fi…" at bounding box center [181, 290] width 254 height 58
click at [114, 299] on p "All looks fine and not changed. Thanks [PERSON_NAME] ..." at bounding box center [181, 306] width 254 height 15
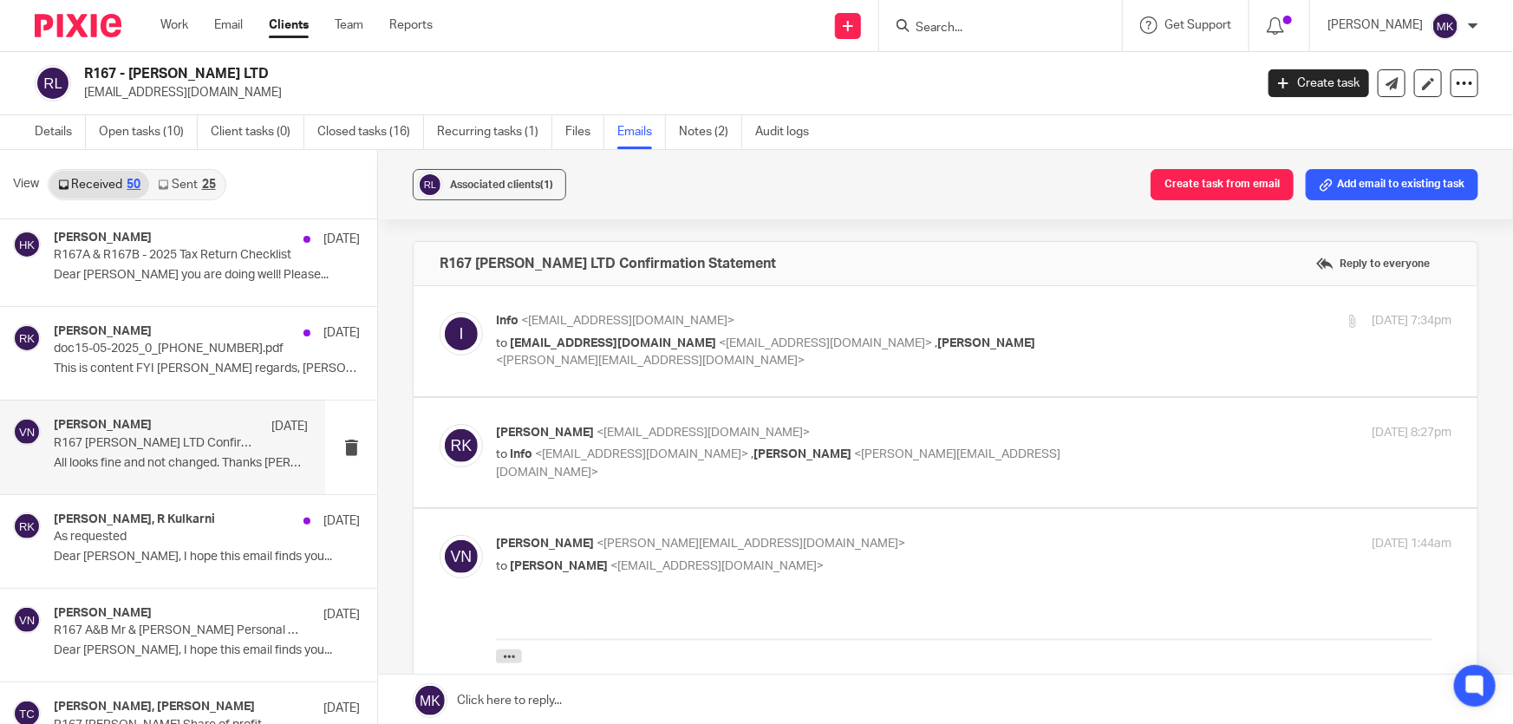
scroll to position [945, 0]
click at [139, 362] on p "This is content FYI [PERSON_NAME] regards, [PERSON_NAME] ..." at bounding box center [181, 369] width 254 height 15
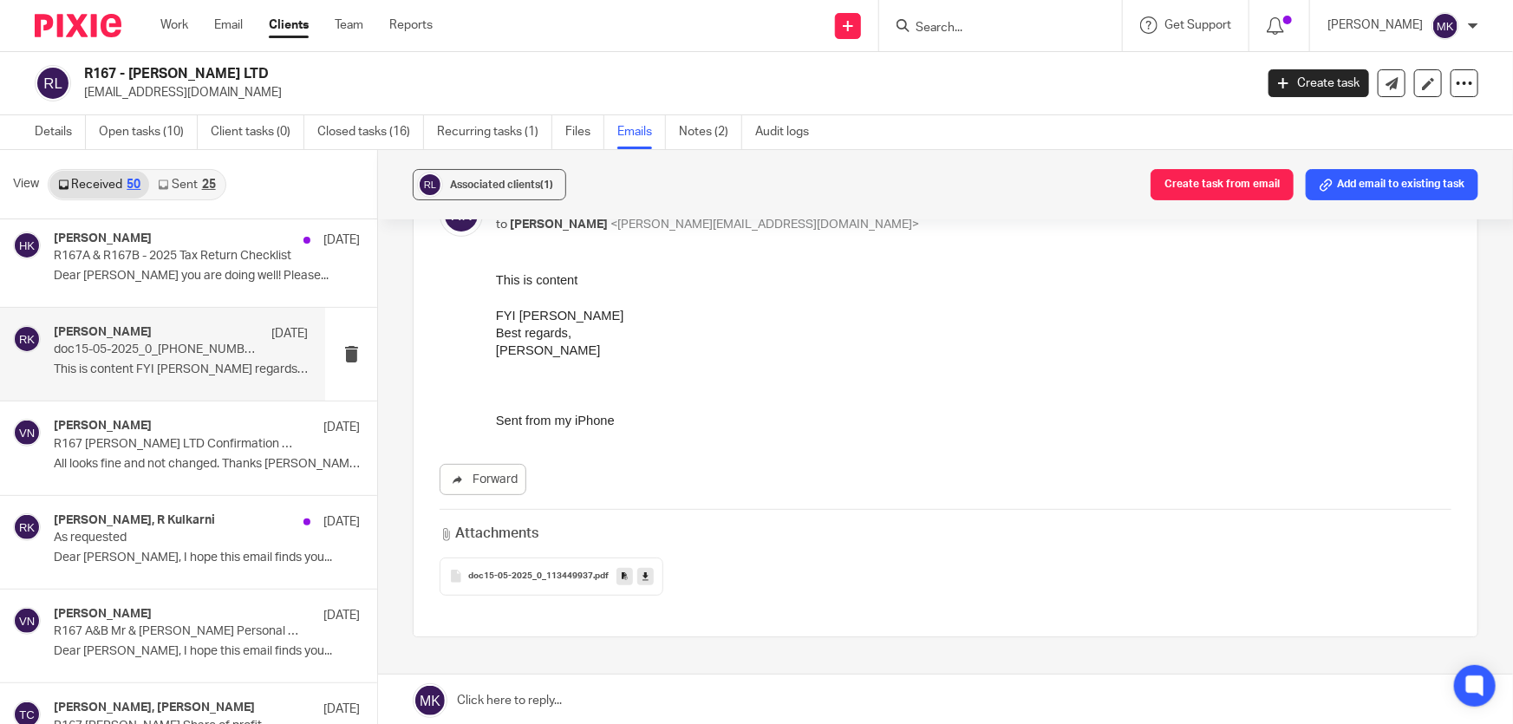
scroll to position [157, 0]
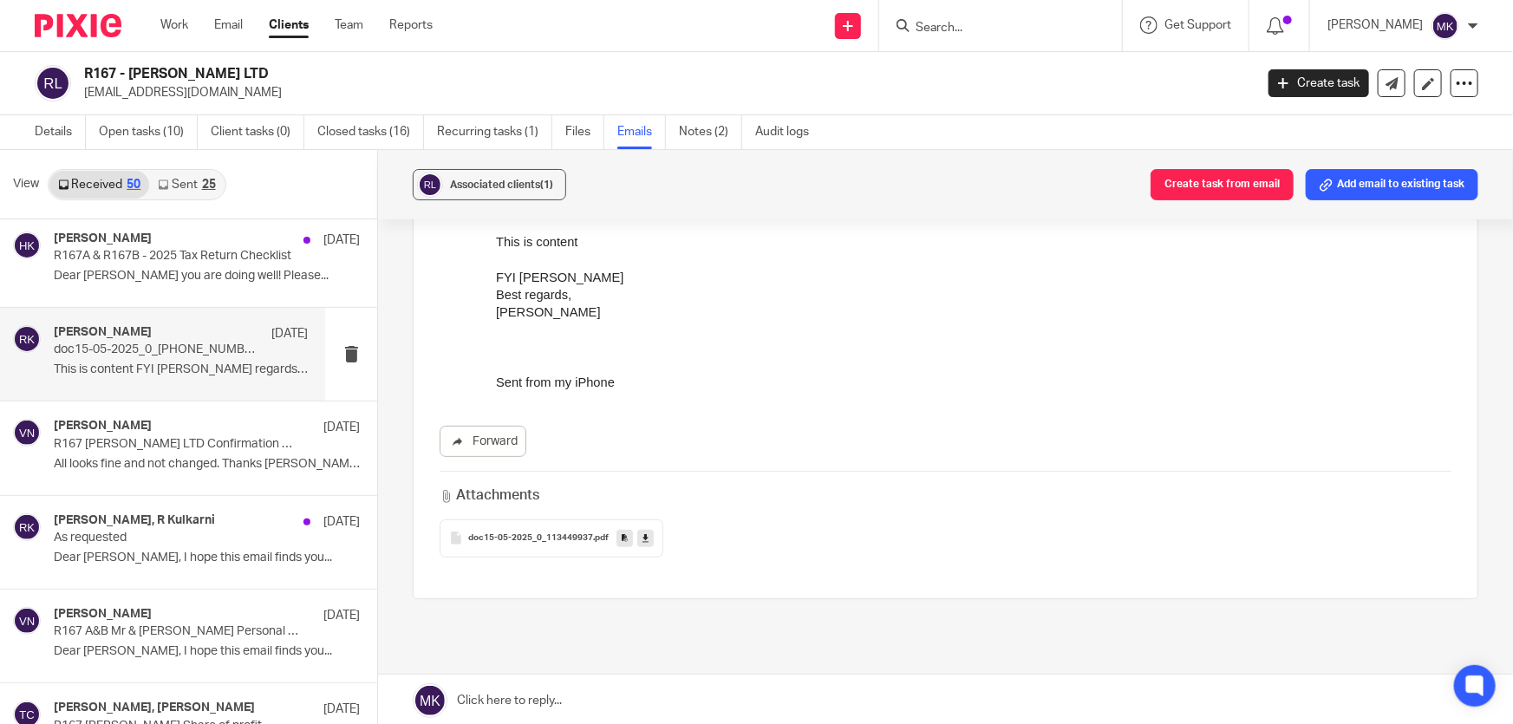
click at [536, 525] on div "doc15-05-2025_0_113449937 .pdf" at bounding box center [551, 538] width 224 height 38
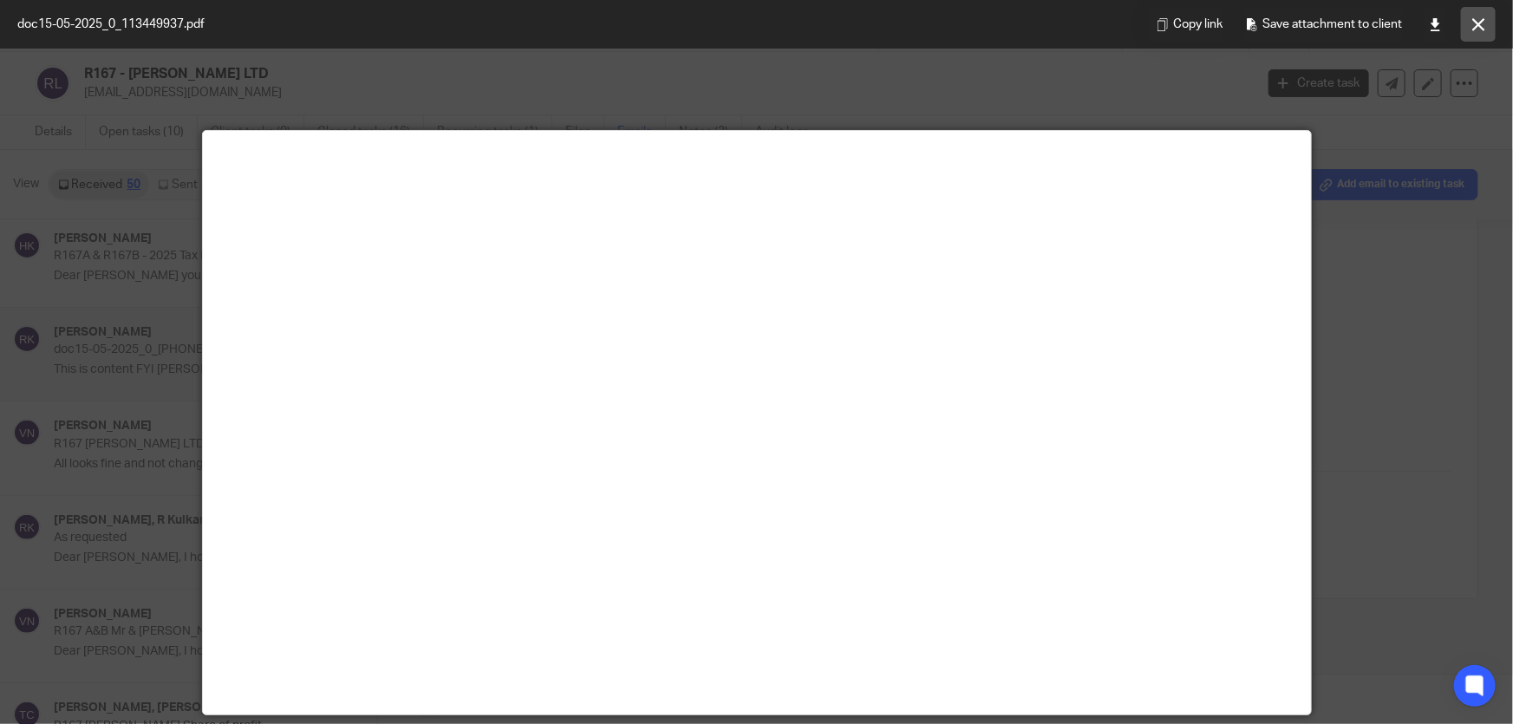
click at [1472, 18] on icon at bounding box center [1478, 24] width 13 height 13
